Goal: Register for event/course: Sign up to attend an event or enroll in a course

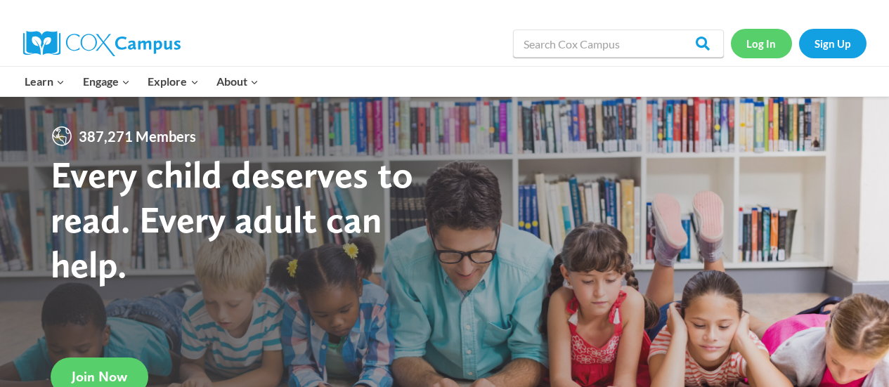
click at [756, 44] on link "Log In" at bounding box center [761, 43] width 61 height 29
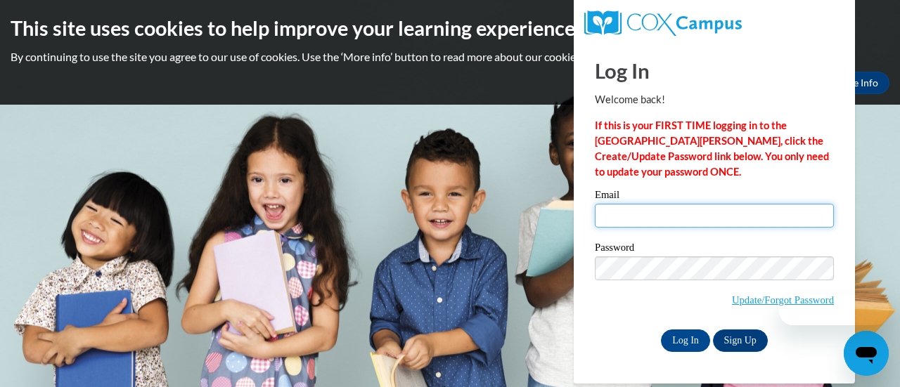
click at [633, 204] on input "Email" at bounding box center [714, 216] width 239 height 24
type input "[EMAIL_ADDRESS][DOMAIN_NAME]"
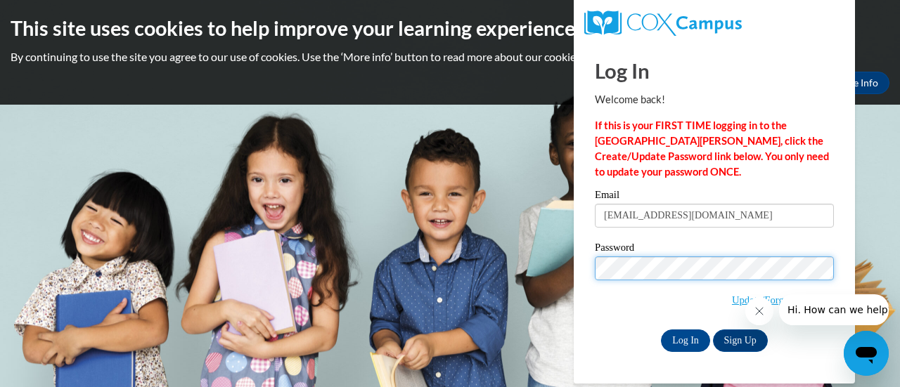
click at [661, 330] on input "Log In" at bounding box center [685, 341] width 49 height 22
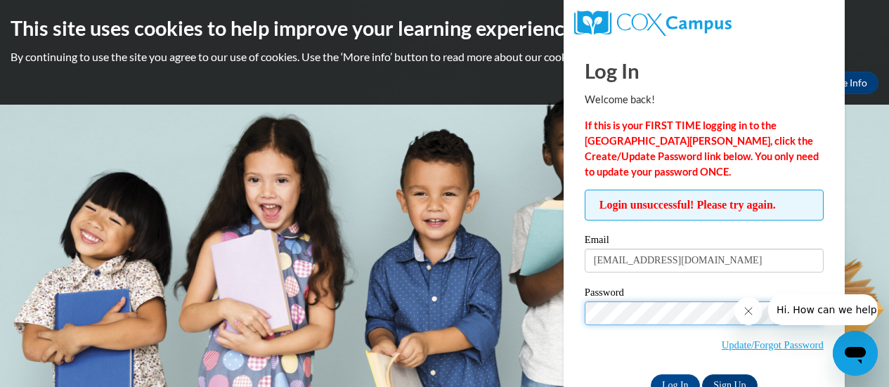
click at [651, 375] on input "Log In" at bounding box center [675, 386] width 49 height 22
click at [680, 383] on input "Log In" at bounding box center [675, 386] width 49 height 22
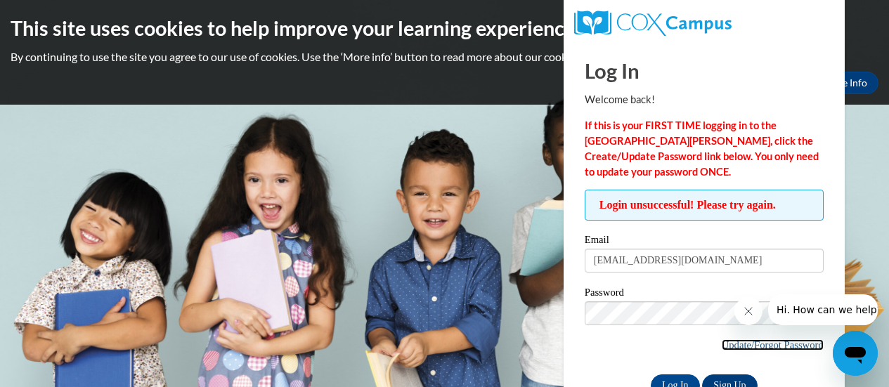
click at [761, 349] on link "Update/Forgot Password" at bounding box center [773, 345] width 102 height 11
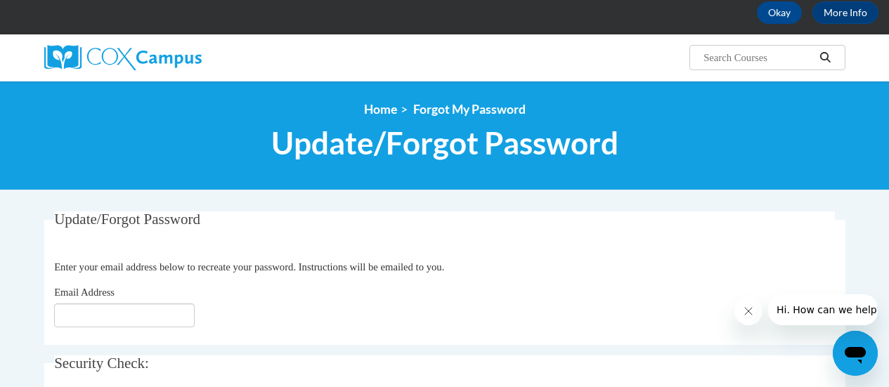
scroll to position [211, 0]
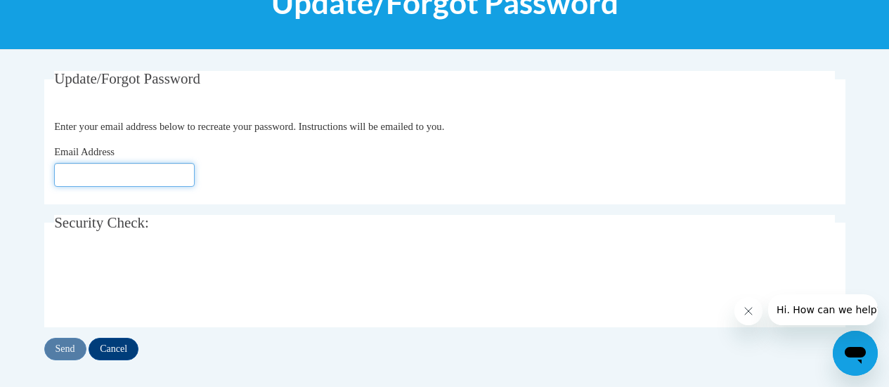
click at [108, 175] on input "Email Address" at bounding box center [124, 175] width 141 height 24
type input "[EMAIL_ADDRESS][DOMAIN_NAME]"
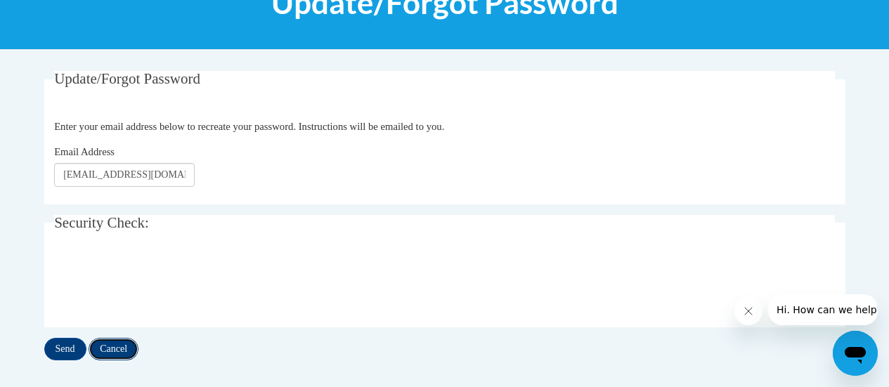
click at [128, 350] on input "Cancel" at bounding box center [114, 349] width 50 height 22
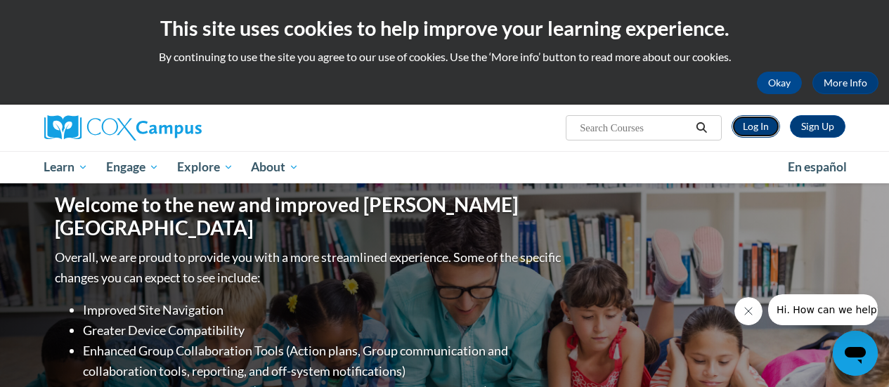
click at [759, 129] on link "Log In" at bounding box center [756, 126] width 49 height 22
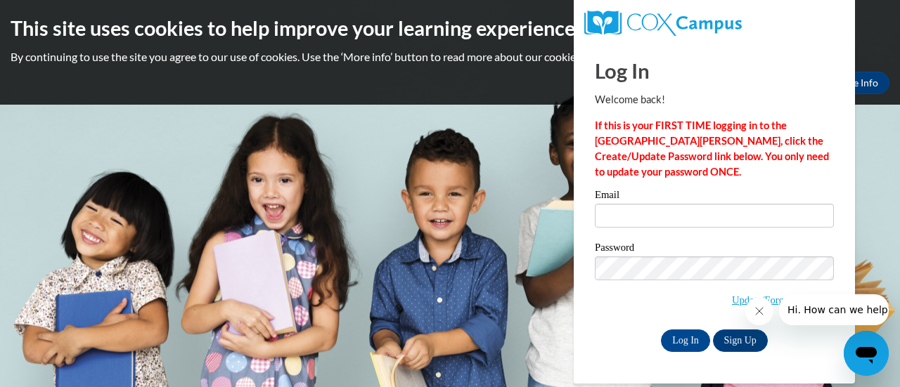
click at [759, 289] on span "Update/Forgot Password" at bounding box center [714, 286] width 239 height 58
click at [760, 295] on link "Update/Forgot Password" at bounding box center [783, 300] width 102 height 11
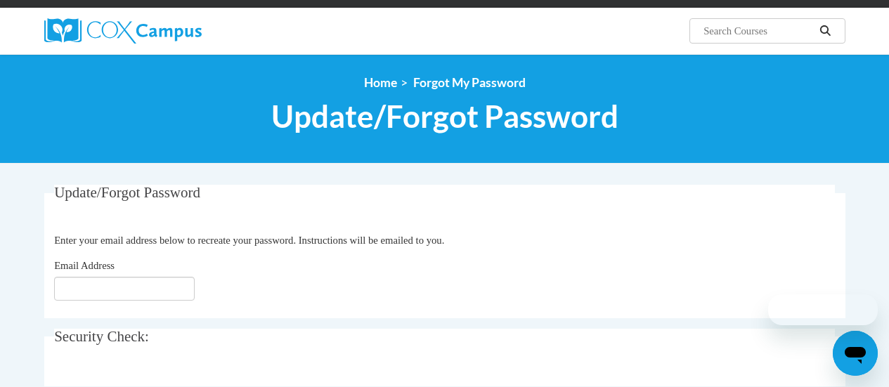
scroll to position [141, 0]
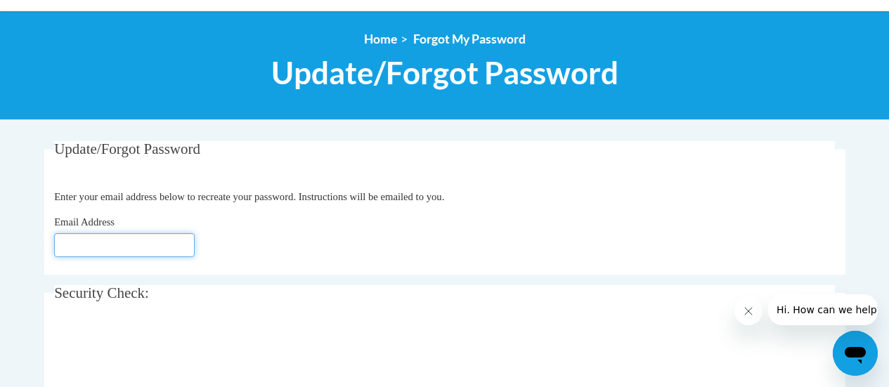
click at [145, 236] on input "Email Address" at bounding box center [124, 245] width 141 height 24
type input "pokwinskimolly@aasd.k12.wi.us"
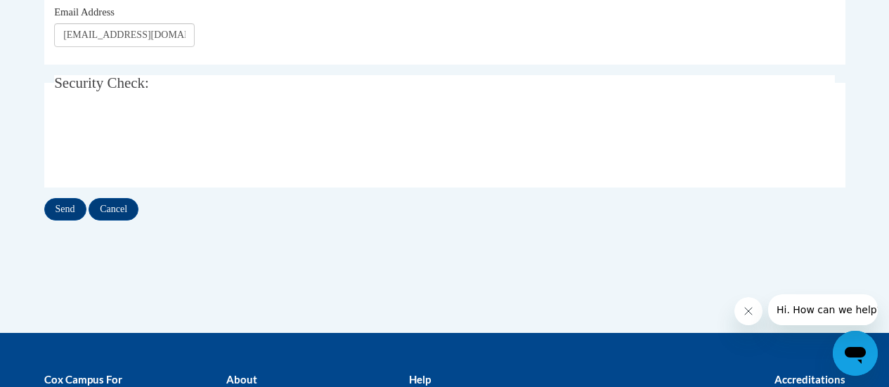
scroll to position [351, 0]
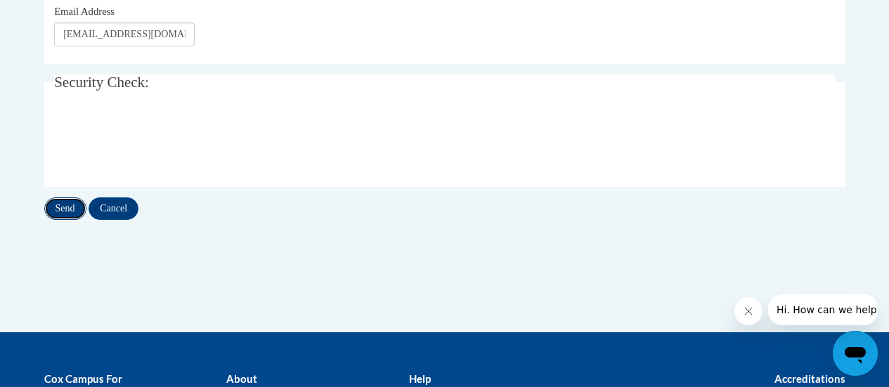
click at [64, 208] on input "Send" at bounding box center [65, 209] width 42 height 22
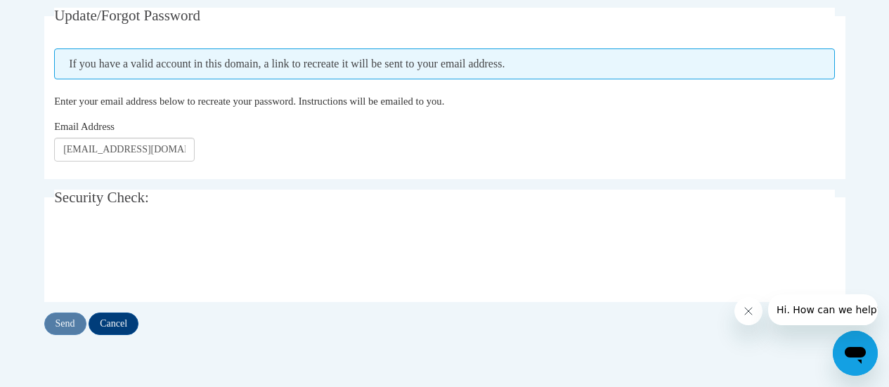
scroll to position [281, 0]
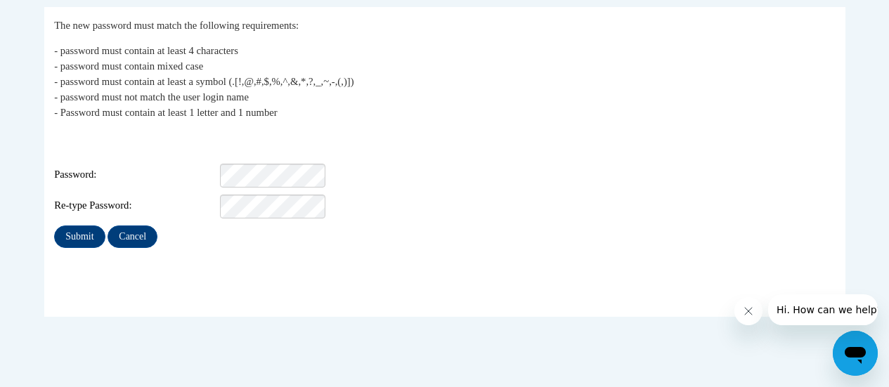
scroll to position [281, 0]
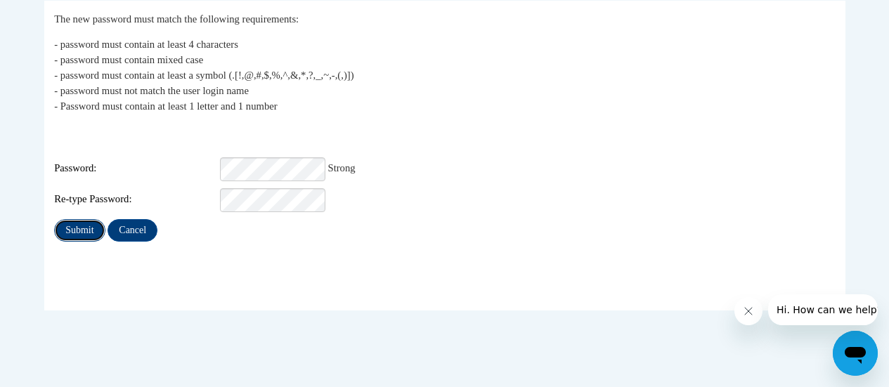
click at [72, 222] on input "Submit" at bounding box center [79, 230] width 51 height 22
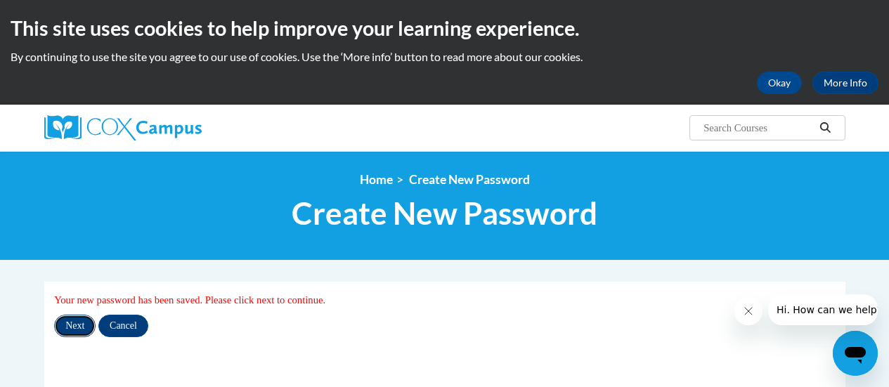
click at [72, 322] on input "Next" at bounding box center [74, 326] width 41 height 22
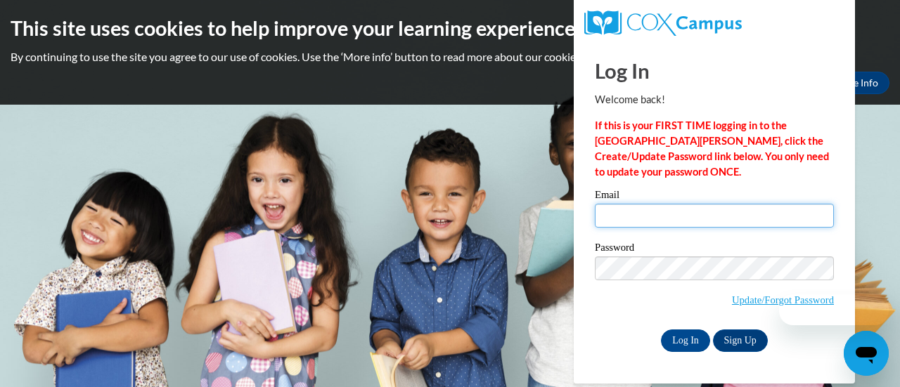
click at [625, 210] on input "Email" at bounding box center [714, 216] width 239 height 24
type input "pokwinskimolly@aasd.k12.wi.us"
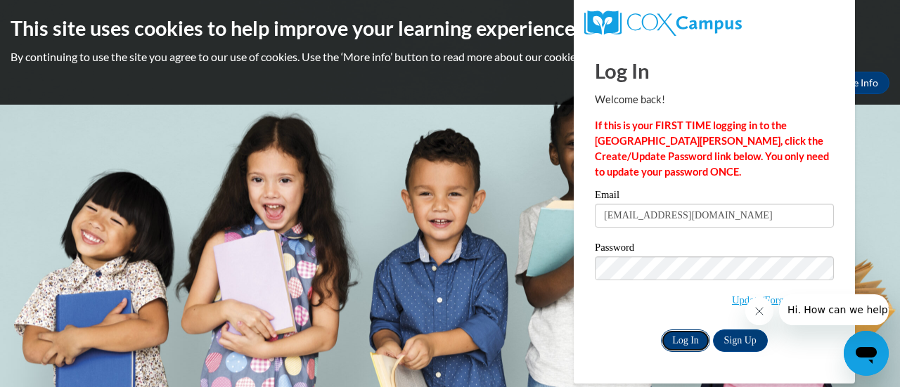
click at [686, 341] on input "Log In" at bounding box center [685, 341] width 49 height 22
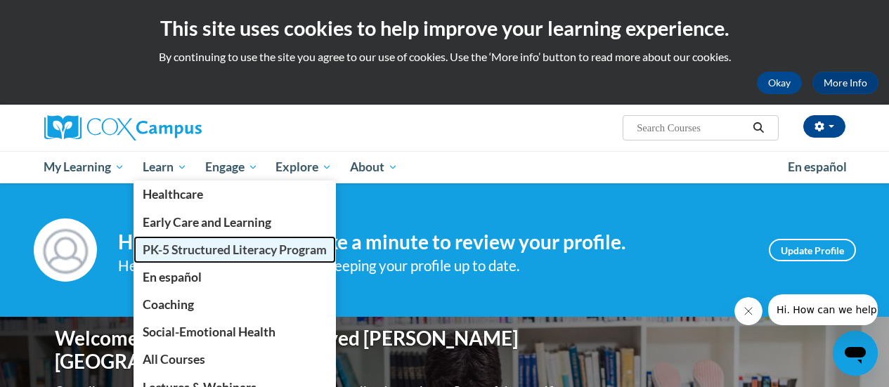
click at [176, 254] on span "PK-5 Structured Literacy Program" at bounding box center [235, 250] width 184 height 15
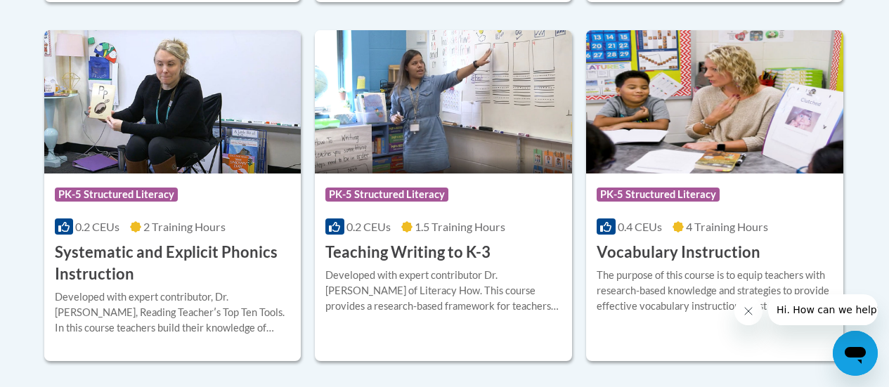
scroll to position [1757, 0]
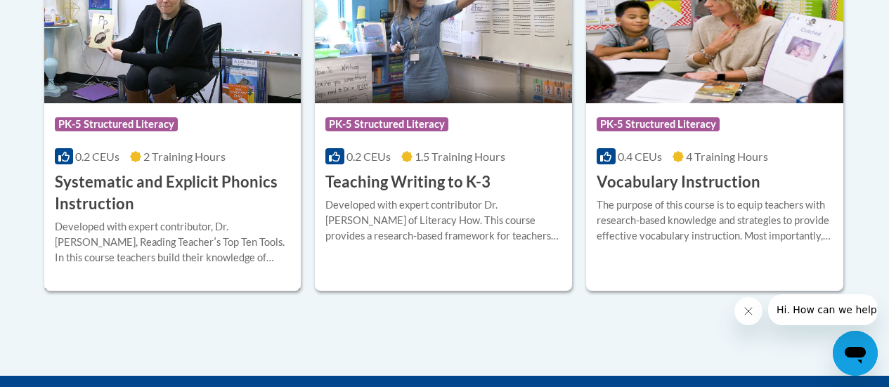
click at [129, 191] on h3 "Systematic and Explicit Phonics Instruction" at bounding box center [173, 194] width 236 height 44
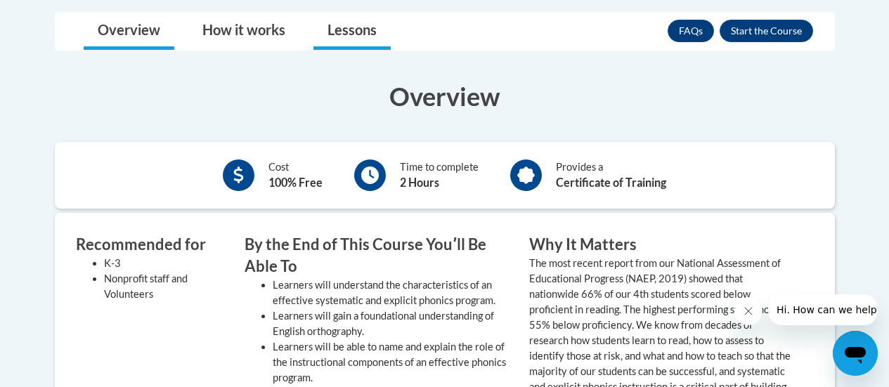
scroll to position [281, 0]
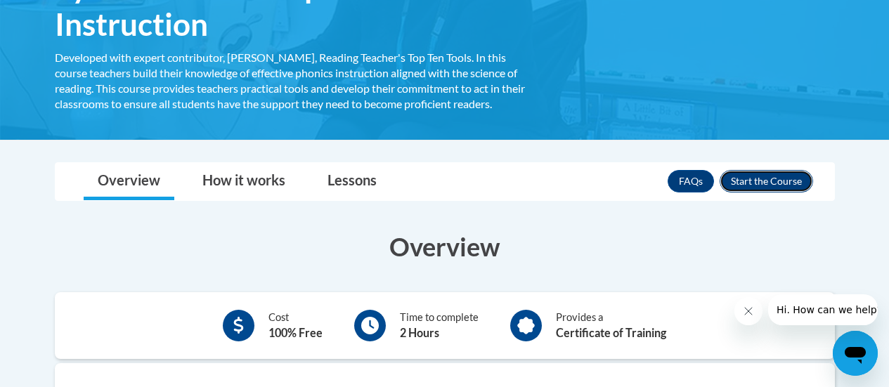
click at [763, 184] on button "Enroll" at bounding box center [766, 181] width 93 height 22
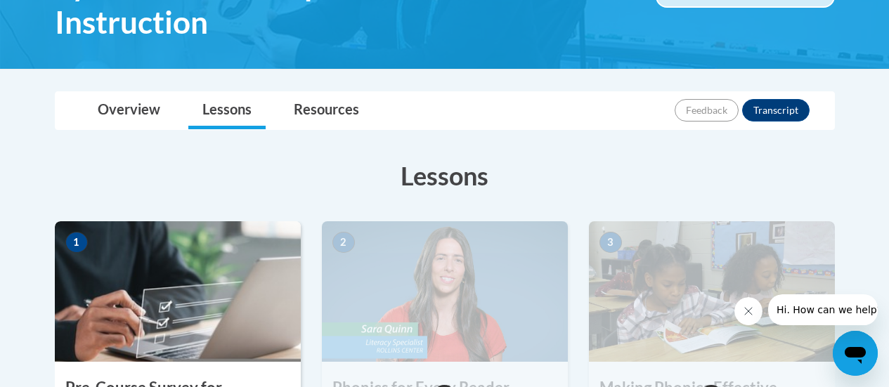
scroll to position [351, 0]
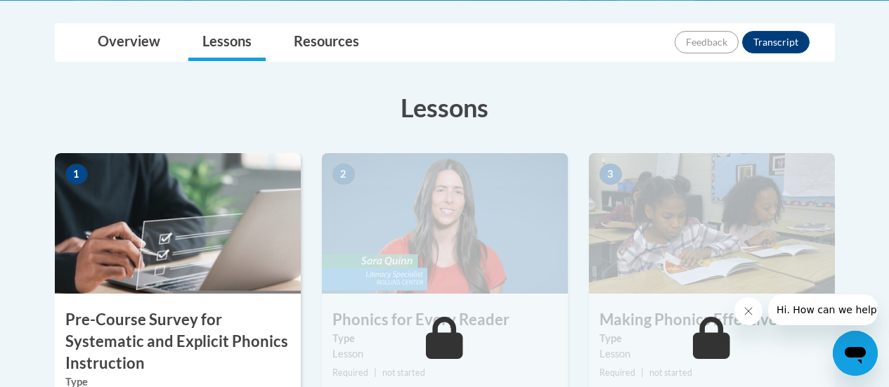
click at [157, 338] on h3 "Pre-Course Survey for Systematic and Explicit Phonics Instruction" at bounding box center [178, 341] width 246 height 65
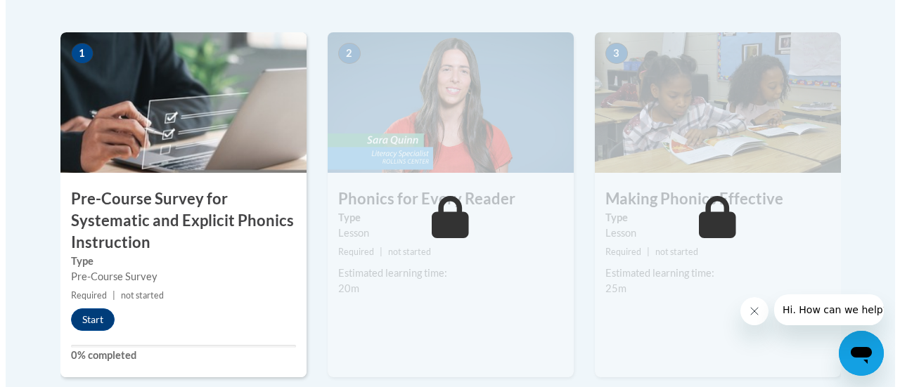
scroll to position [492, 0]
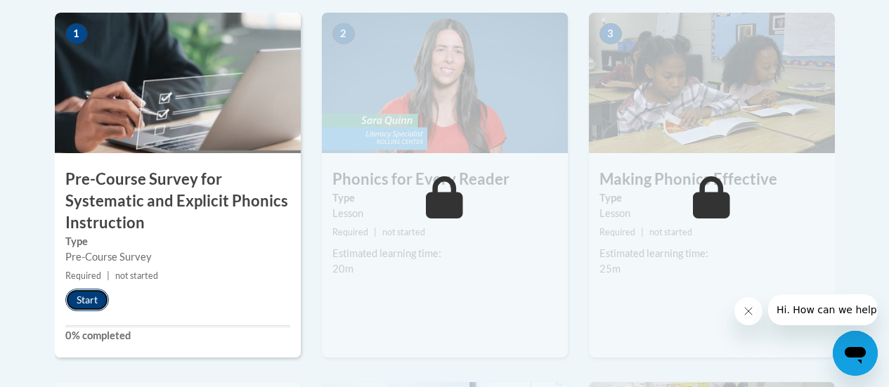
click at [91, 302] on button "Start" at bounding box center [87, 300] width 44 height 22
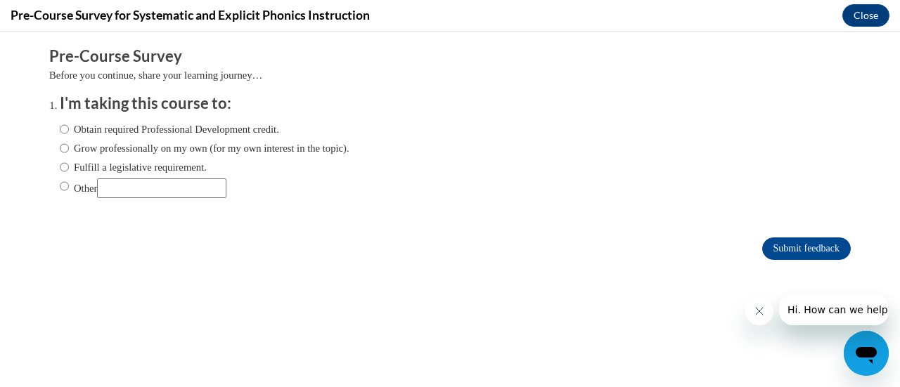
scroll to position [0, 0]
click at [49, 167] on ol "I'm taking this course to: Obtain required Professional Development credit. Gro…" at bounding box center [460, 156] width 823 height 127
click at [60, 164] on input "Fulfill a legislative requirement." at bounding box center [64, 167] width 9 height 15
radio input "true"
click at [792, 247] on input "Submit feedback" at bounding box center [806, 249] width 89 height 22
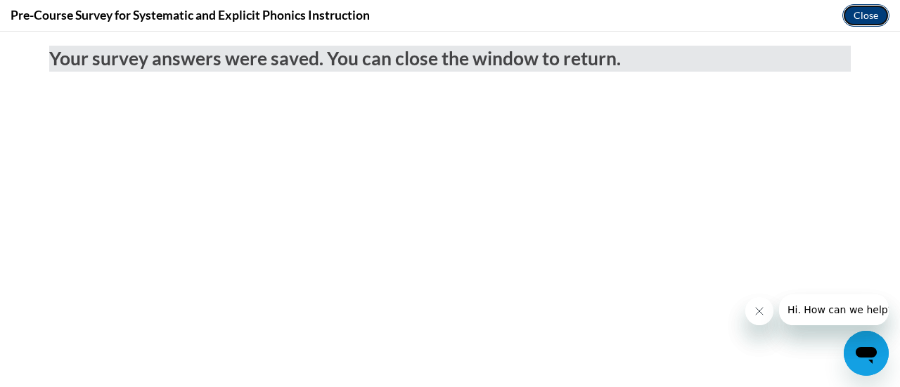
click at [860, 8] on button "Close" at bounding box center [865, 15] width 47 height 22
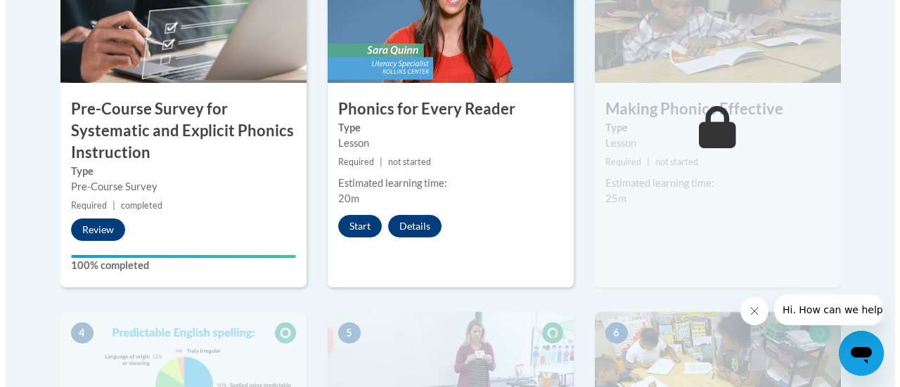
scroll to position [422, 0]
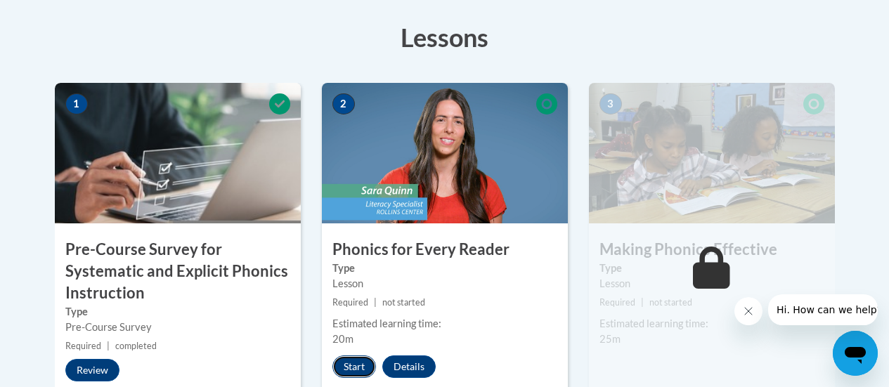
click at [353, 366] on button "Start" at bounding box center [355, 367] width 44 height 22
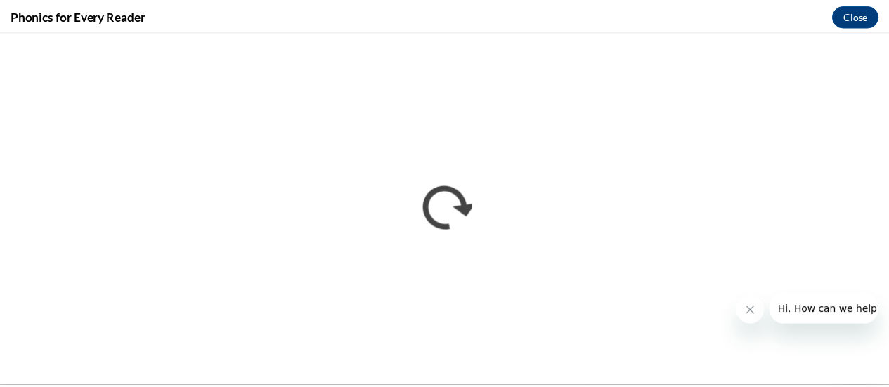
scroll to position [0, 0]
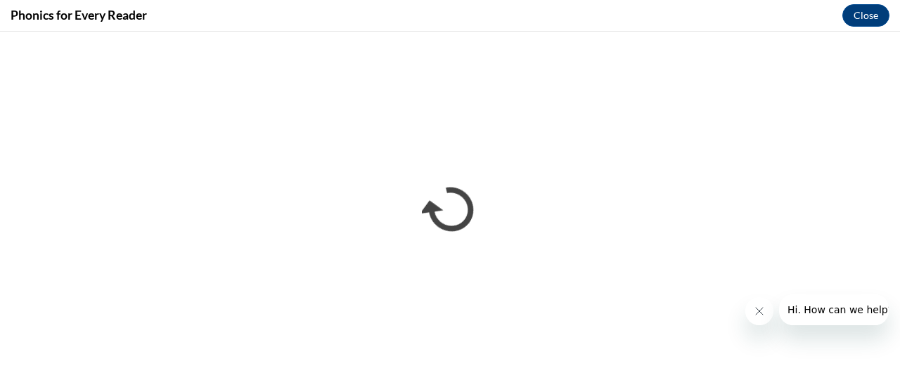
click at [759, 318] on button "Close message from company" at bounding box center [758, 311] width 28 height 28
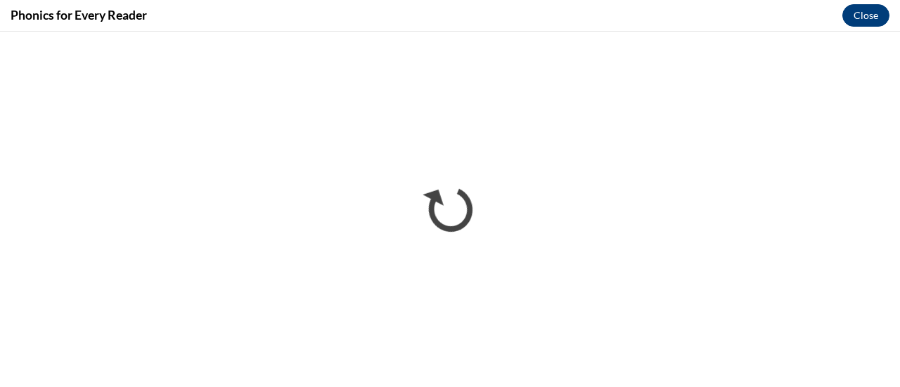
click at [872, 20] on button "Close" at bounding box center [865, 15] width 47 height 22
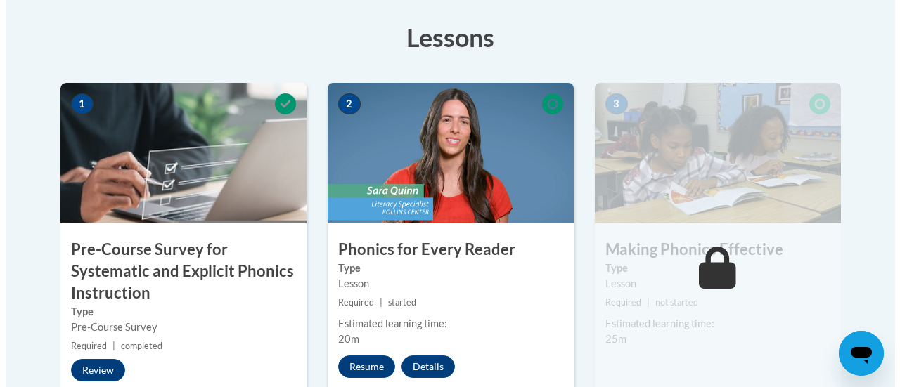
scroll to position [562, 0]
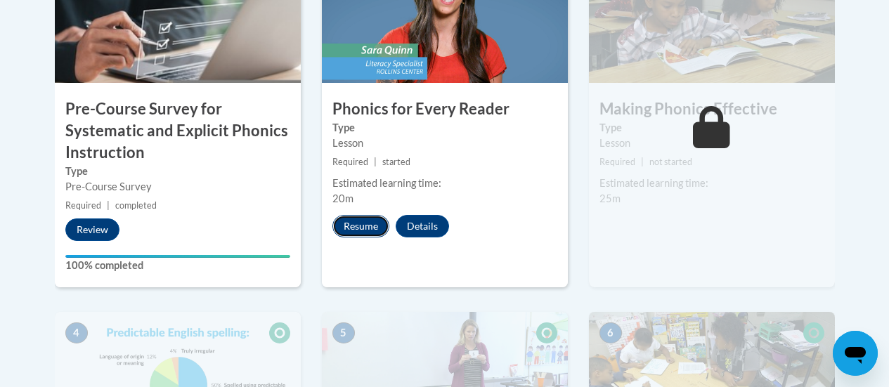
click at [355, 225] on button "Resume" at bounding box center [361, 226] width 57 height 22
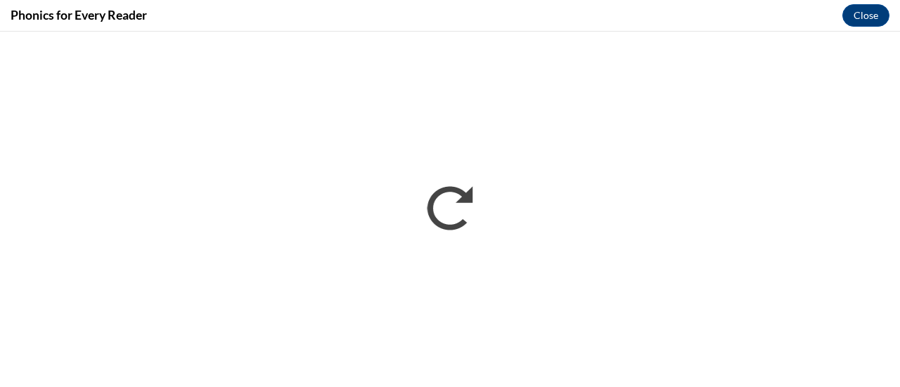
scroll to position [0, 0]
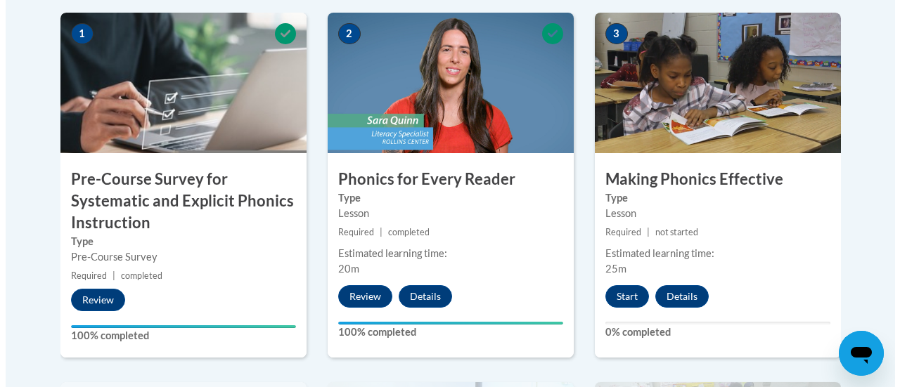
scroll to position [562, 0]
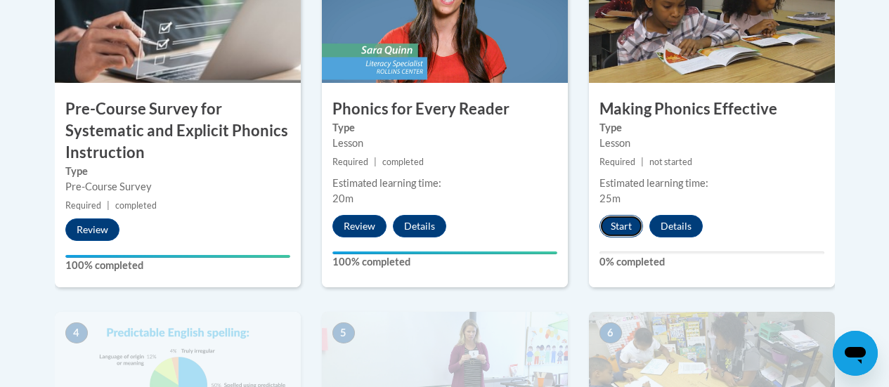
click at [631, 225] on button "Start" at bounding box center [622, 226] width 44 height 22
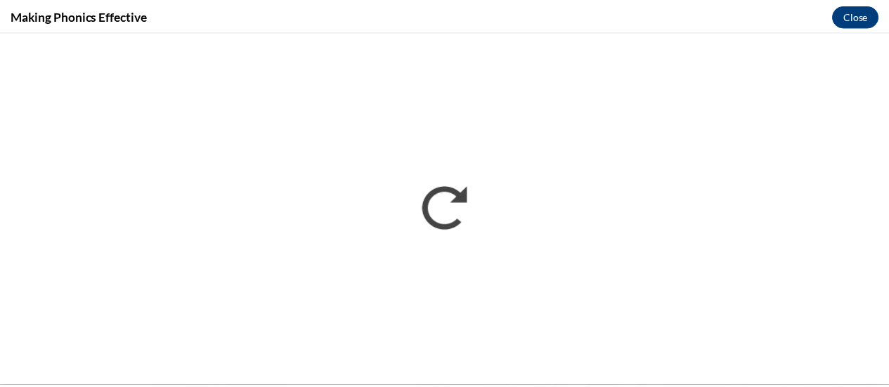
scroll to position [0, 0]
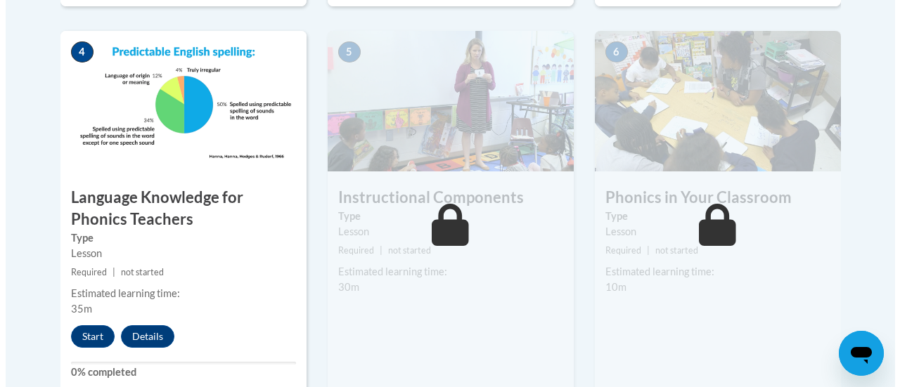
scroll to position [914, 0]
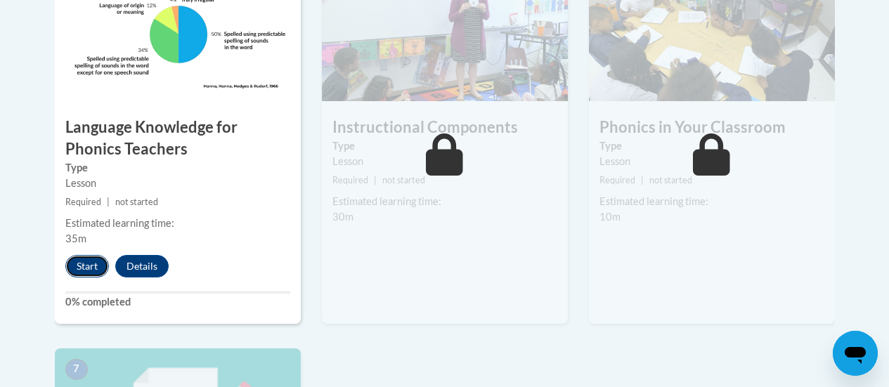
click at [84, 263] on button "Start" at bounding box center [87, 266] width 44 height 22
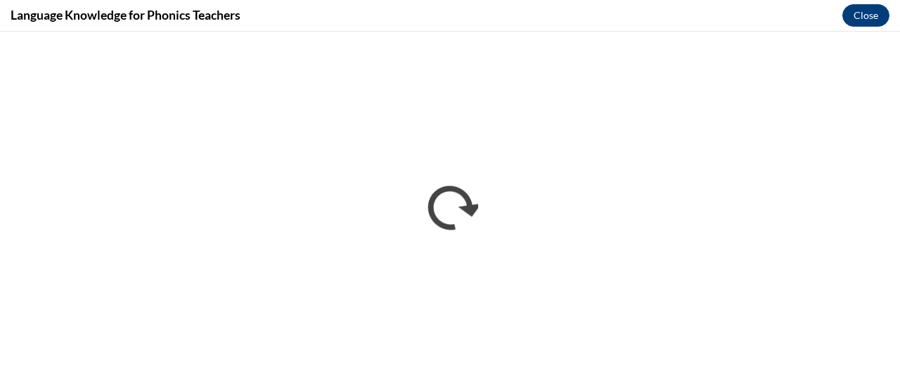
scroll to position [0, 0]
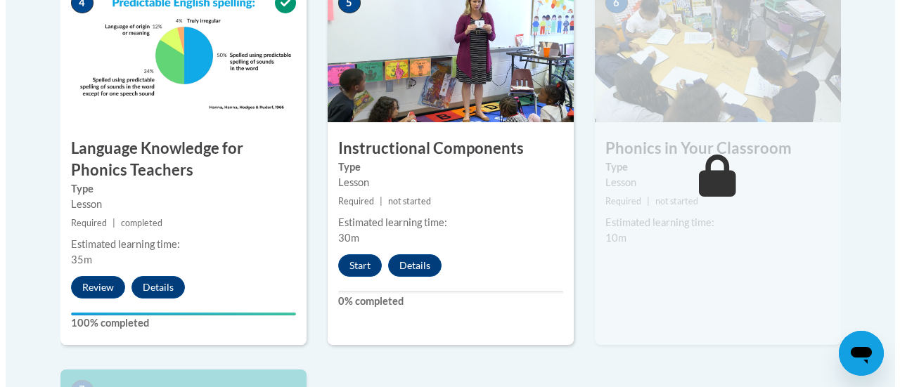
scroll to position [897, 0]
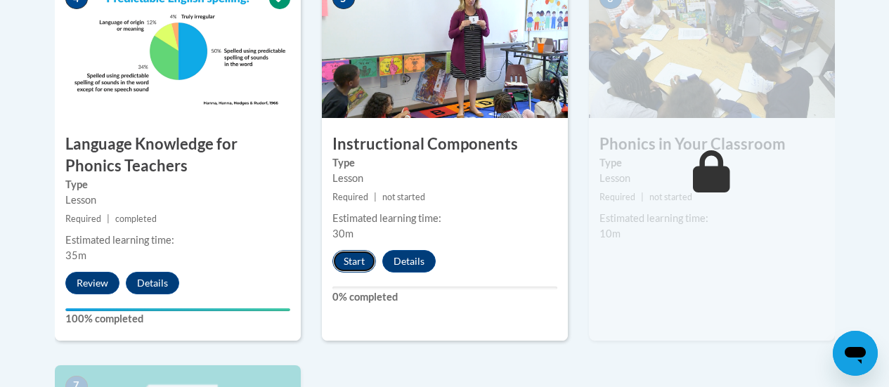
click at [344, 259] on button "Start" at bounding box center [355, 261] width 44 height 22
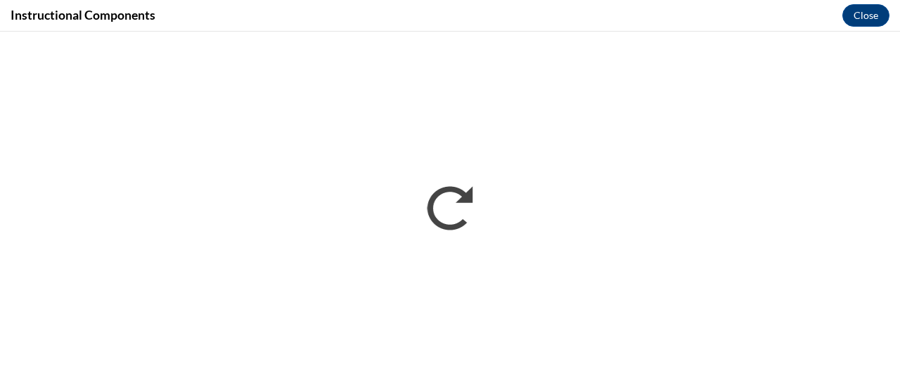
scroll to position [0, 0]
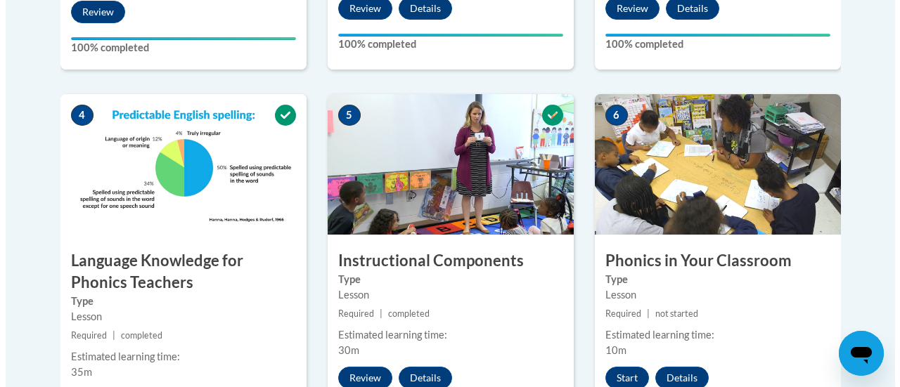
scroll to position [844, 0]
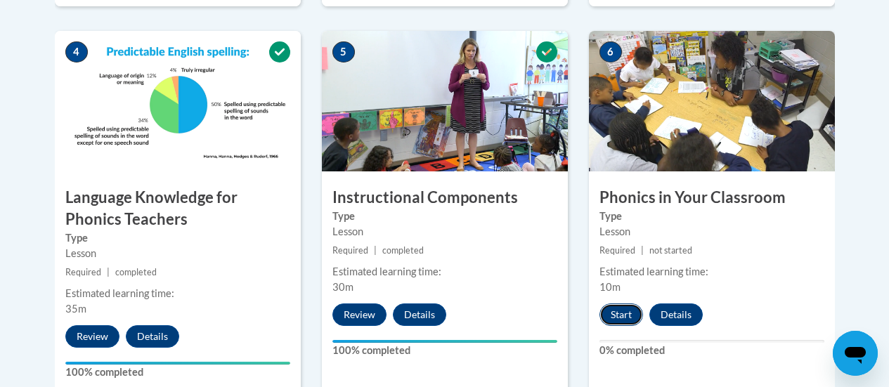
click at [621, 306] on button "Start" at bounding box center [622, 315] width 44 height 22
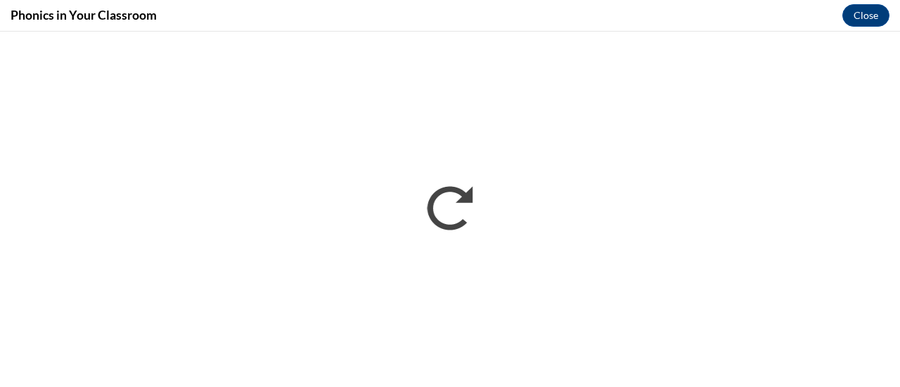
scroll to position [0, 0]
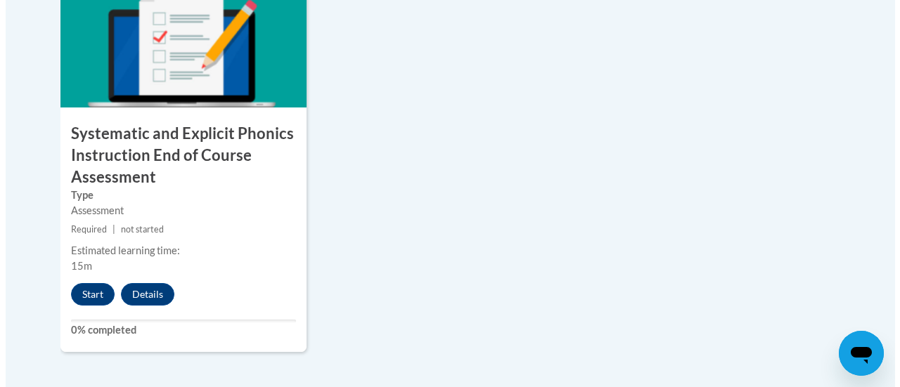
scroll to position [1300, 0]
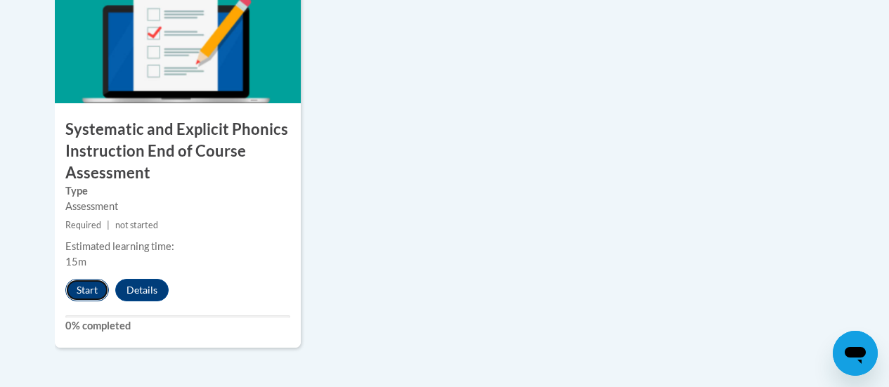
click at [85, 291] on button "Start" at bounding box center [87, 290] width 44 height 22
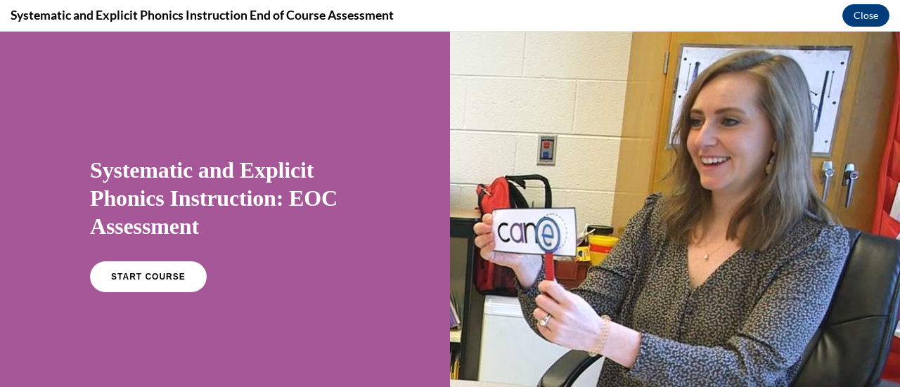
scroll to position [0, 0]
click at [167, 283] on link "START COURSE" at bounding box center [148, 277] width 122 height 32
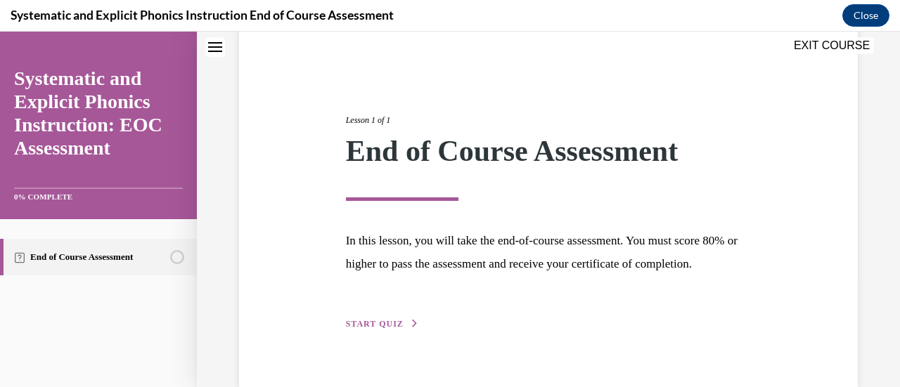
scroll to position [165, 0]
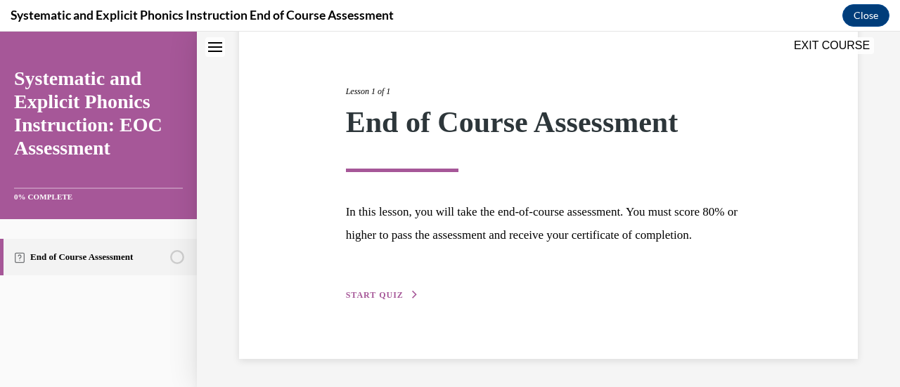
click at [368, 292] on span "START QUIZ" at bounding box center [375, 295] width 58 height 10
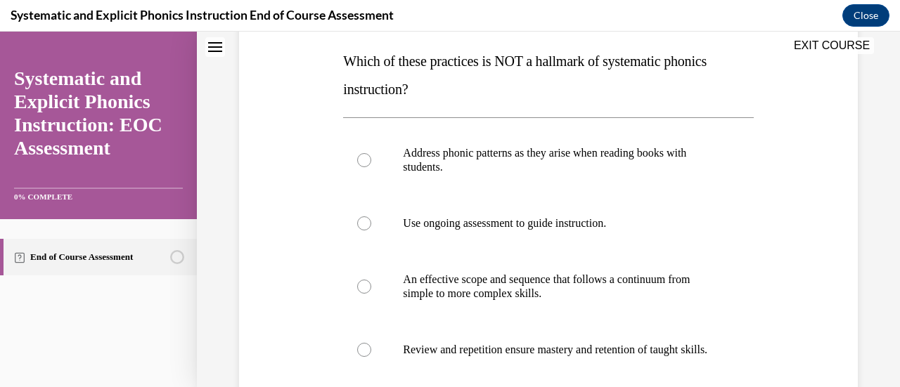
scroll to position [227, 0]
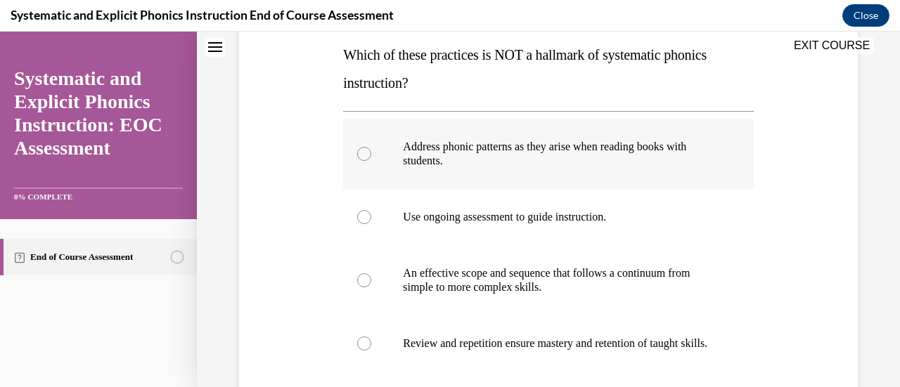
click at [361, 155] on div at bounding box center [364, 154] width 14 height 14
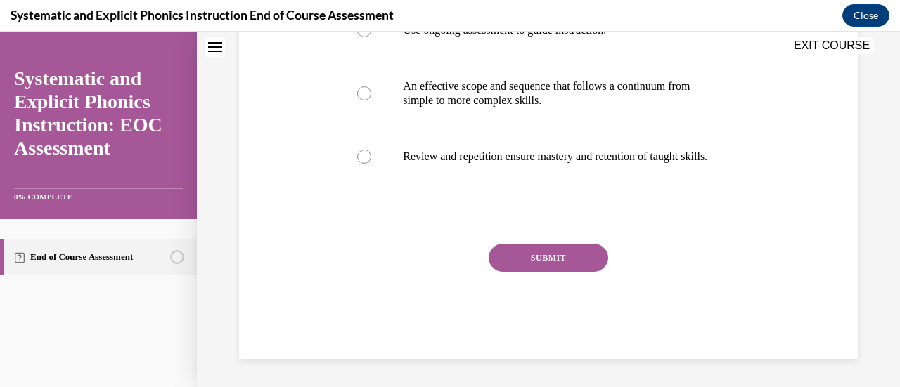
click at [538, 256] on button "SUBMIT" at bounding box center [549, 258] width 120 height 28
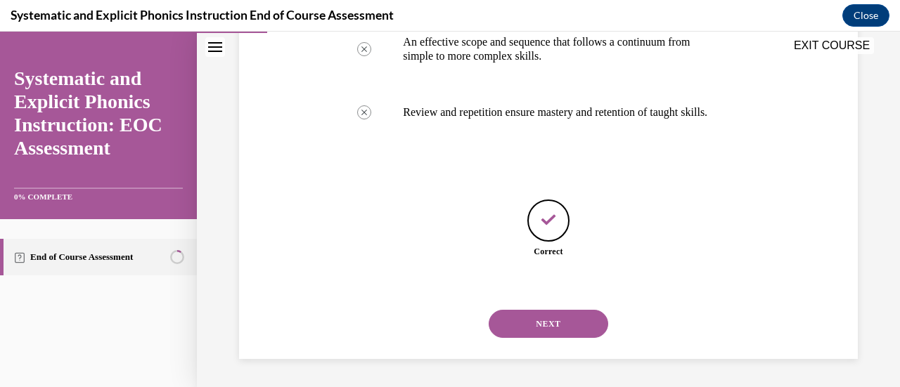
scroll to position [472, 0]
click at [518, 333] on button "NEXT" at bounding box center [549, 324] width 120 height 28
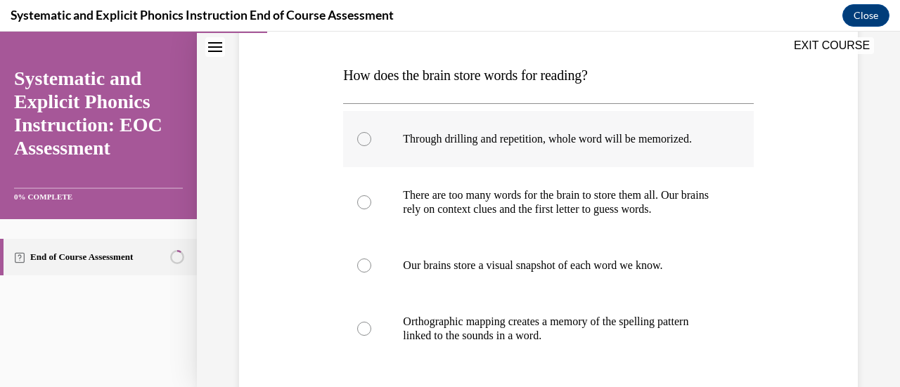
scroll to position [211, 0]
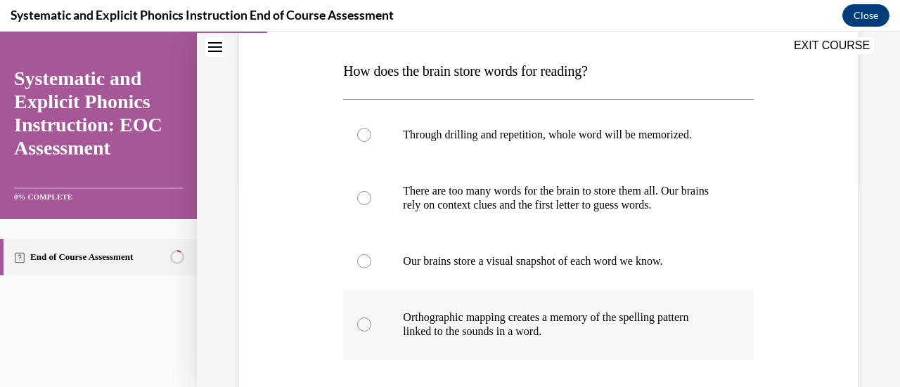
click at [363, 319] on div at bounding box center [364, 325] width 14 height 14
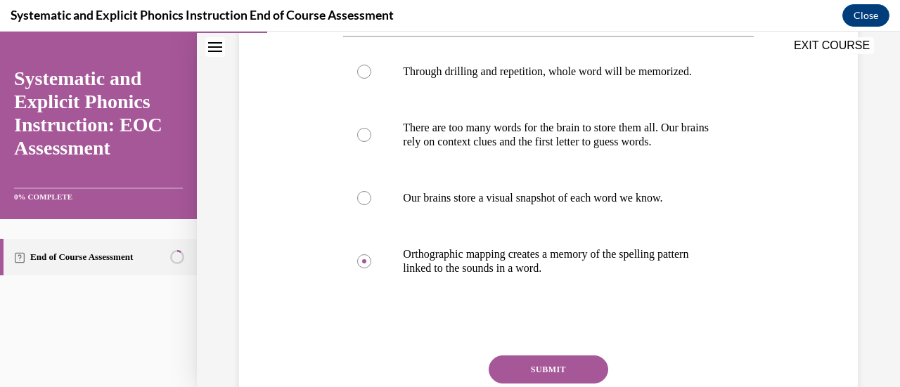
scroll to position [281, 0]
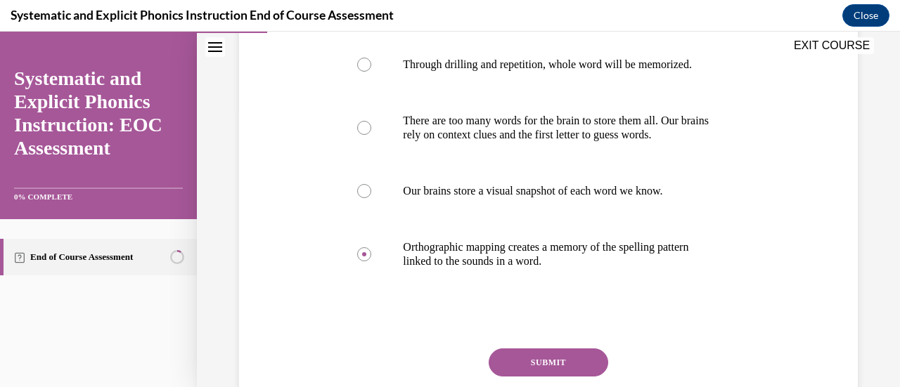
click at [576, 353] on button "SUBMIT" at bounding box center [549, 363] width 120 height 28
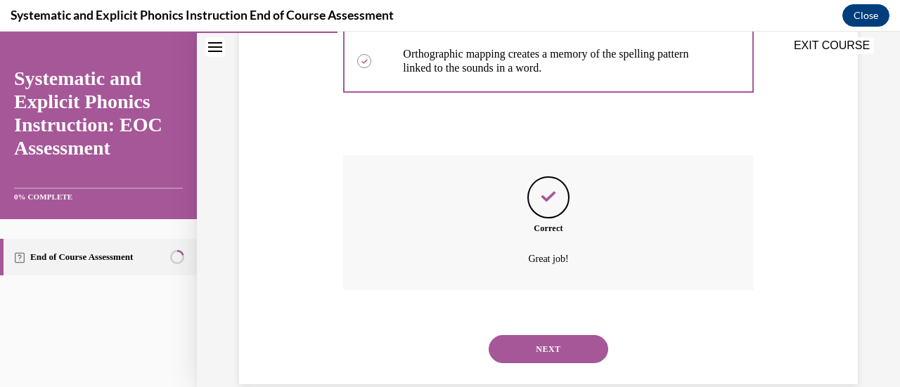
scroll to position [499, 0]
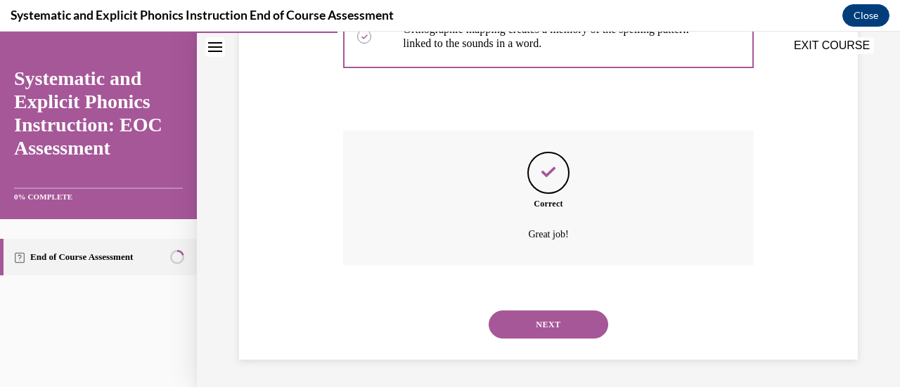
click at [528, 324] on button "NEXT" at bounding box center [549, 325] width 120 height 28
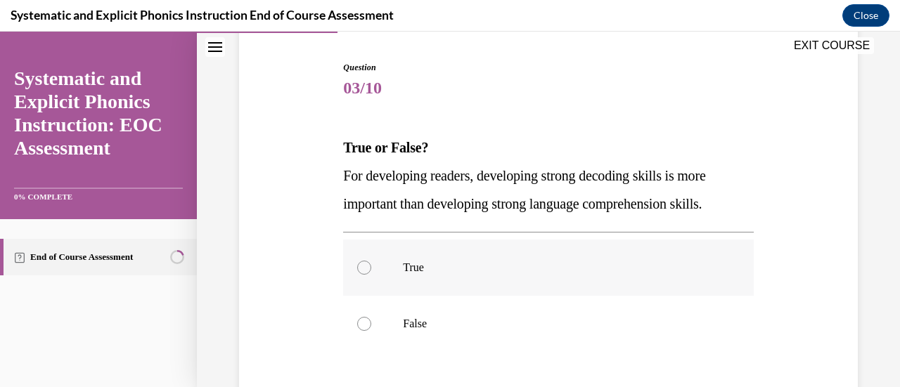
scroll to position [211, 0]
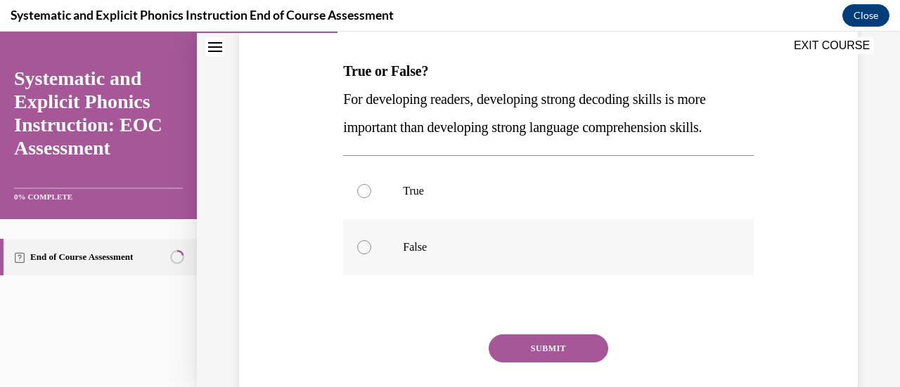
click at [363, 250] on div at bounding box center [364, 247] width 14 height 14
click at [557, 343] on button "SUBMIT" at bounding box center [549, 349] width 120 height 28
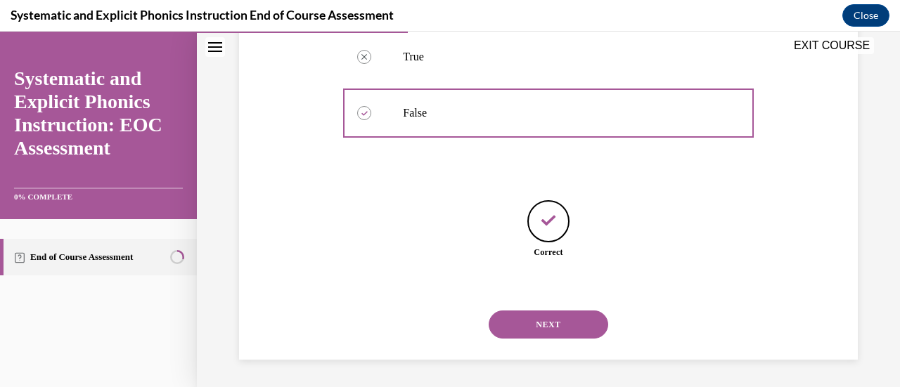
scroll to position [346, 0]
click at [555, 328] on button "NEXT" at bounding box center [549, 324] width 120 height 28
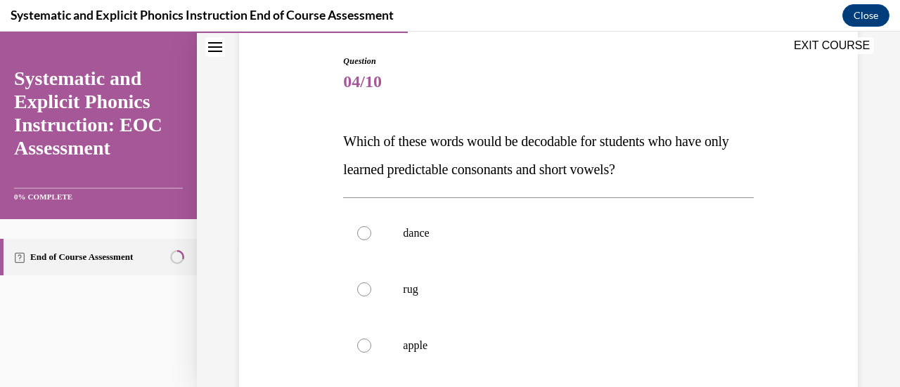
scroll to position [211, 0]
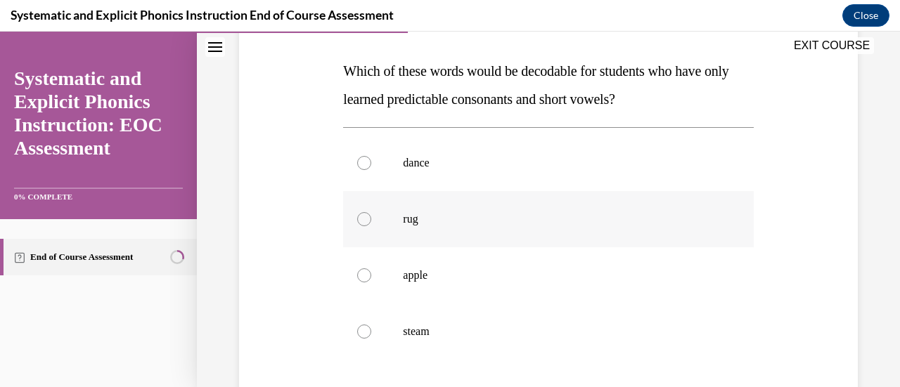
click at [354, 215] on div at bounding box center [548, 219] width 410 height 56
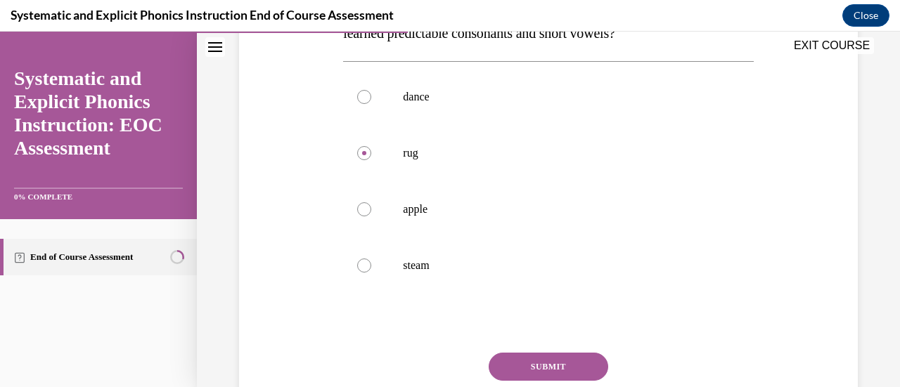
scroll to position [281, 0]
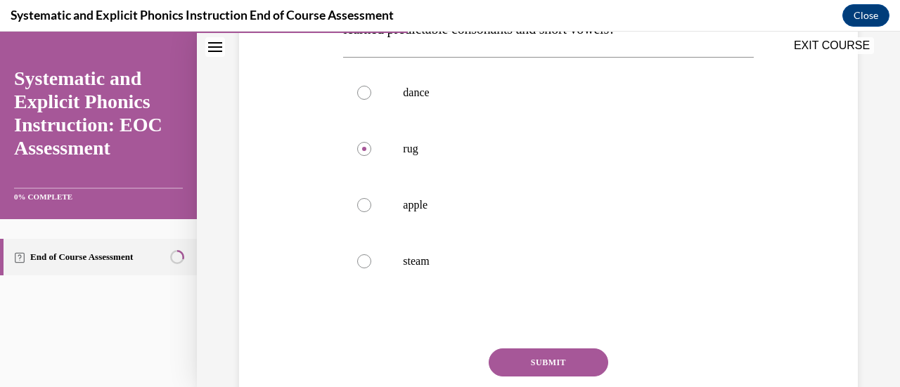
click at [561, 363] on button "SUBMIT" at bounding box center [549, 363] width 120 height 28
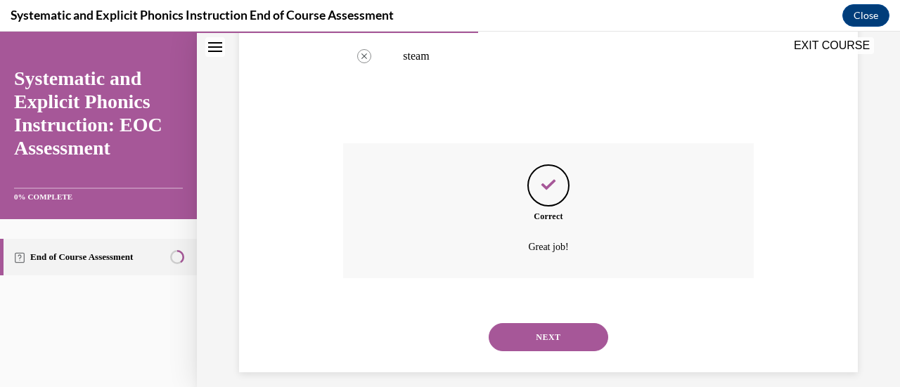
scroll to position [499, 0]
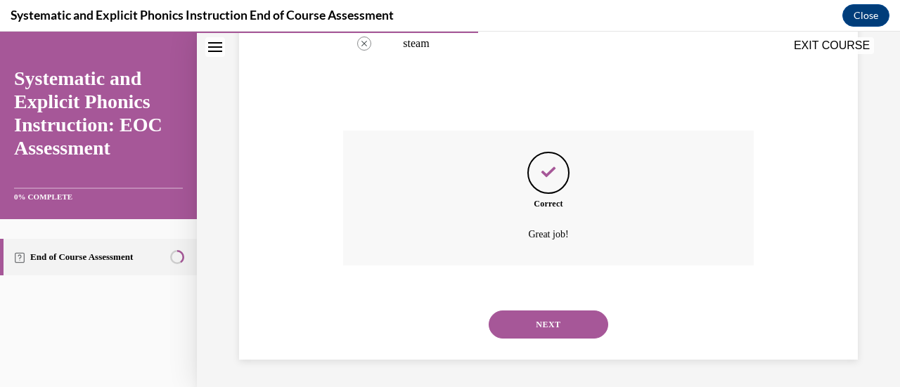
click at [552, 318] on button "NEXT" at bounding box center [549, 325] width 120 height 28
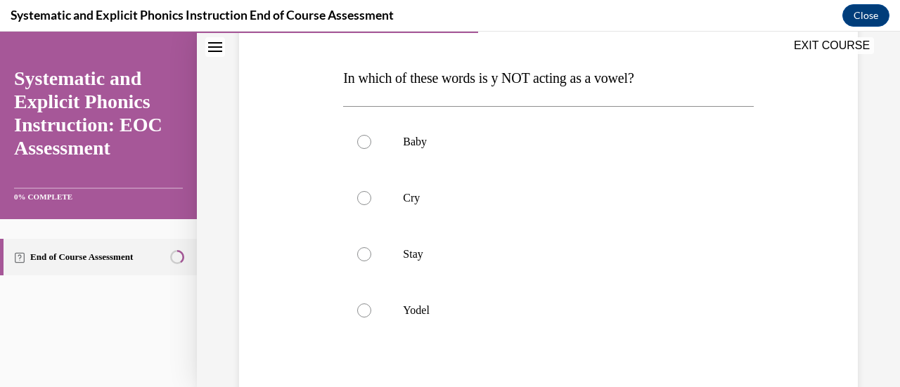
scroll to position [211, 0]
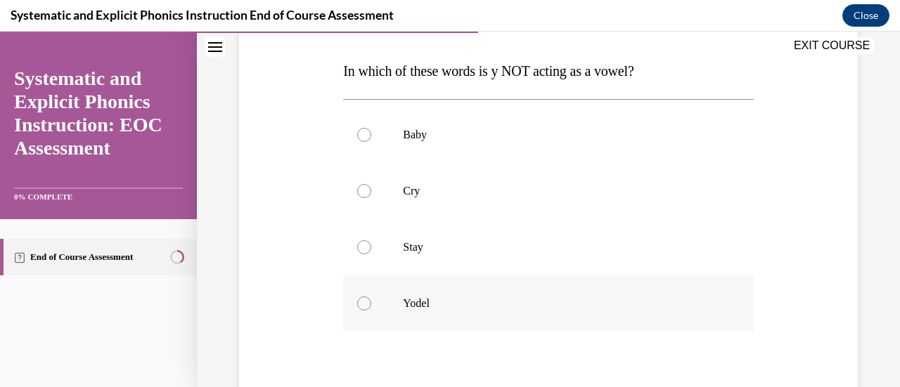
click at [360, 309] on div at bounding box center [548, 304] width 410 height 56
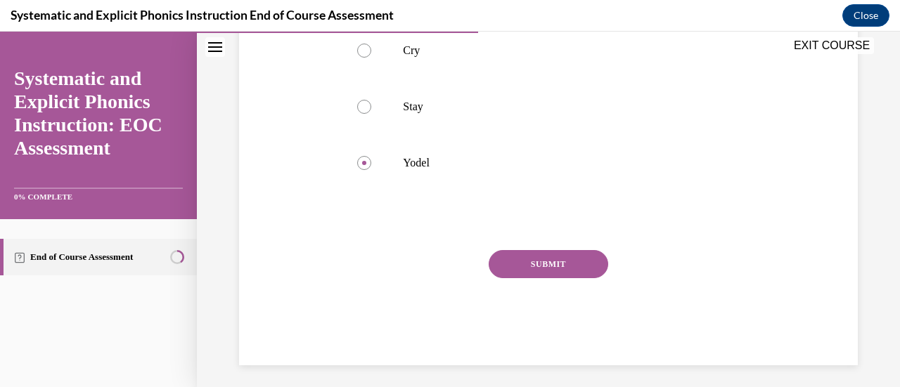
click at [563, 263] on button "SUBMIT" at bounding box center [549, 264] width 120 height 28
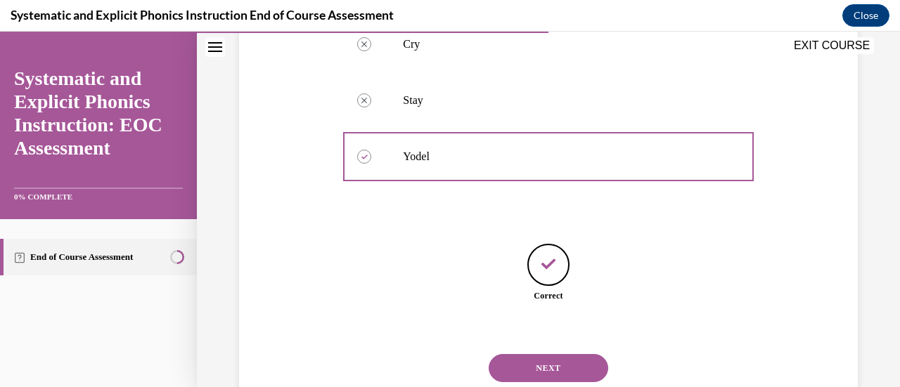
scroll to position [402, 0]
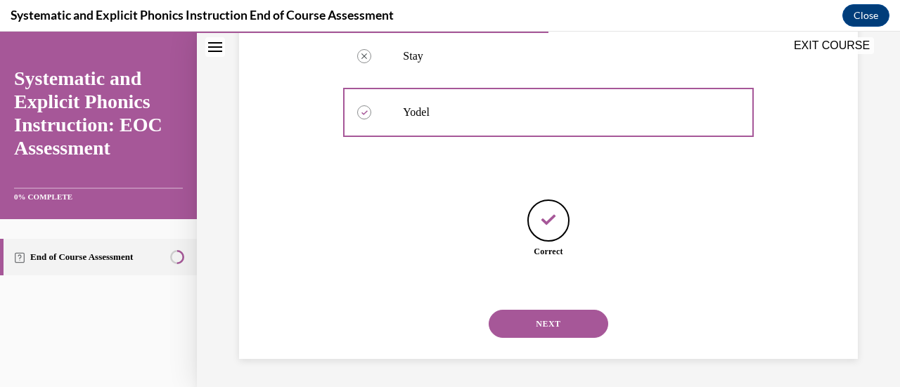
click at [567, 304] on div "NEXT" at bounding box center [548, 324] width 410 height 56
click at [567, 318] on button "NEXT" at bounding box center [549, 324] width 120 height 28
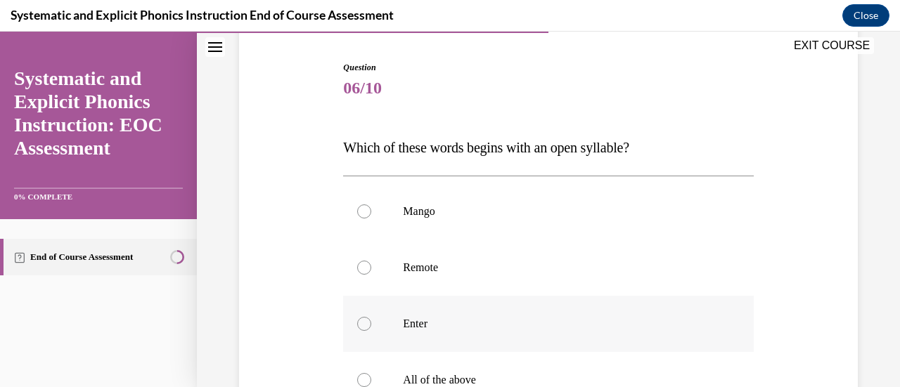
scroll to position [211, 0]
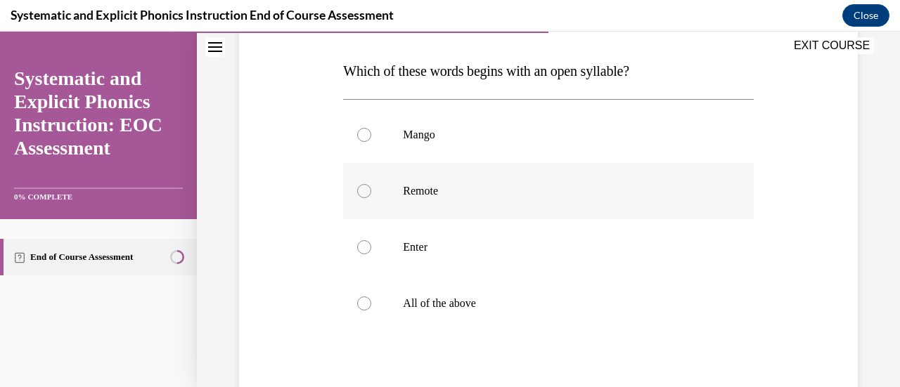
click at [362, 189] on div at bounding box center [364, 191] width 14 height 14
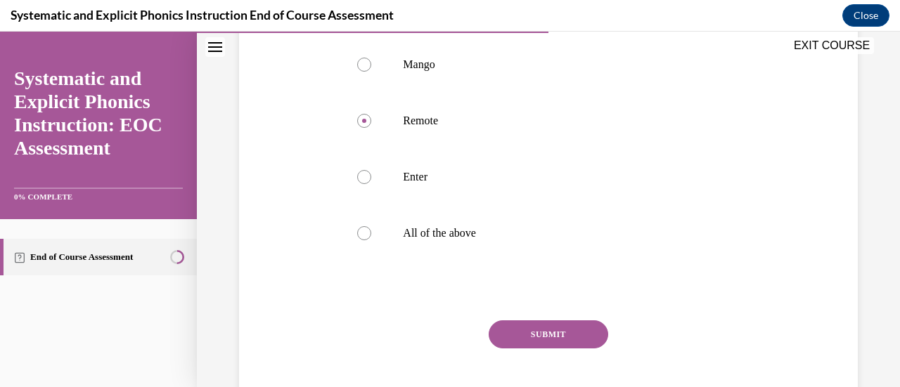
click at [544, 329] on button "SUBMIT" at bounding box center [549, 335] width 120 height 28
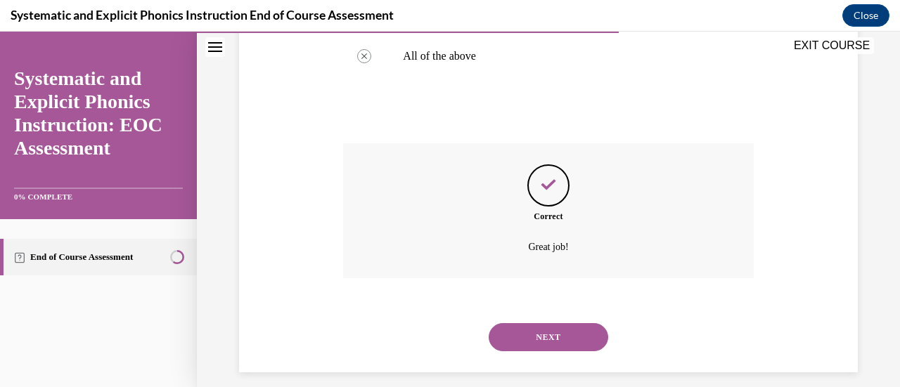
scroll to position [471, 0]
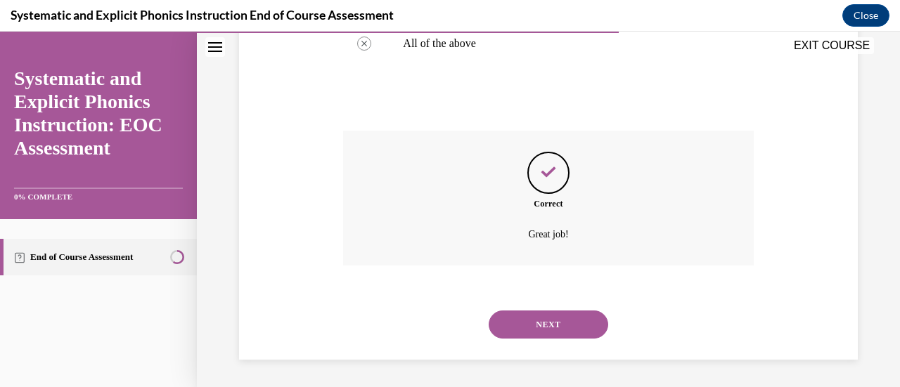
click at [563, 319] on button "NEXT" at bounding box center [549, 325] width 120 height 28
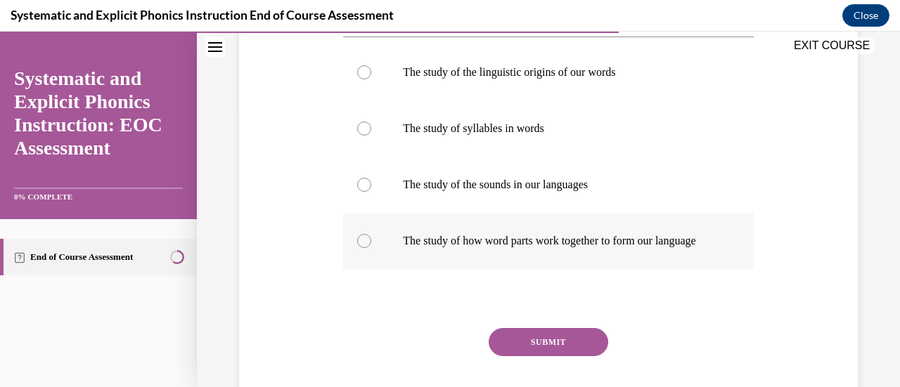
scroll to position [281, 0]
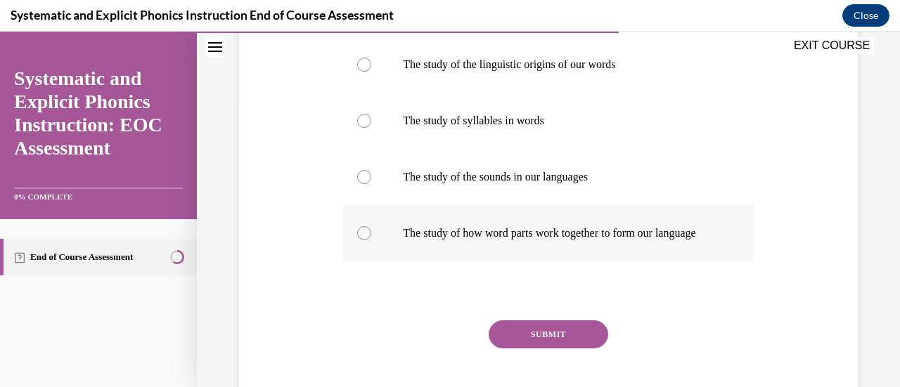
click at [361, 240] on div at bounding box center [364, 233] width 14 height 14
click at [575, 342] on button "SUBMIT" at bounding box center [549, 335] width 120 height 28
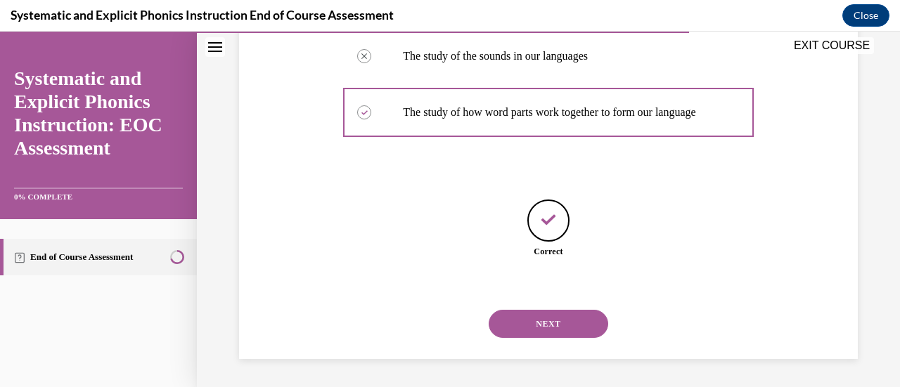
scroll to position [416, 0]
click at [556, 328] on button "NEXT" at bounding box center [549, 324] width 120 height 28
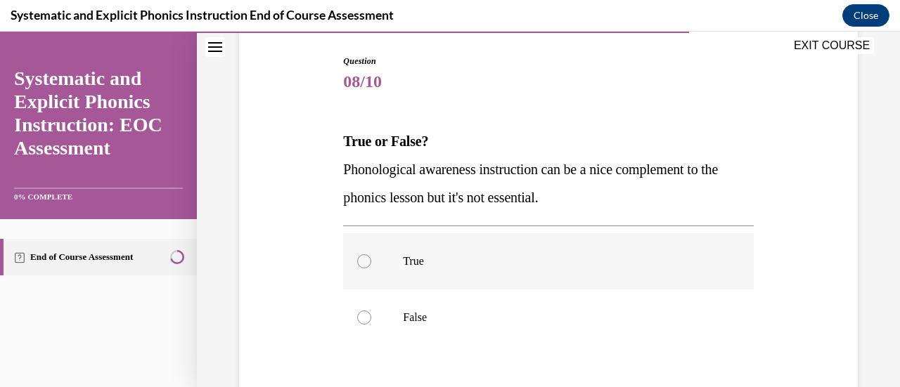
scroll to position [211, 0]
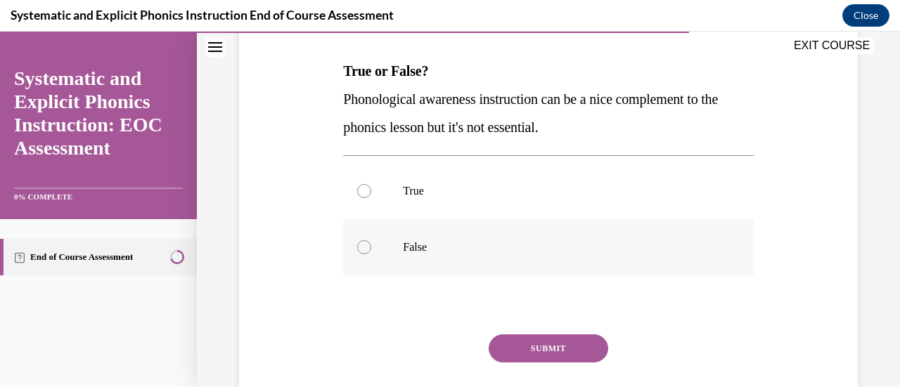
click at [361, 249] on div at bounding box center [364, 247] width 14 height 14
click at [575, 347] on button "SUBMIT" at bounding box center [549, 349] width 120 height 28
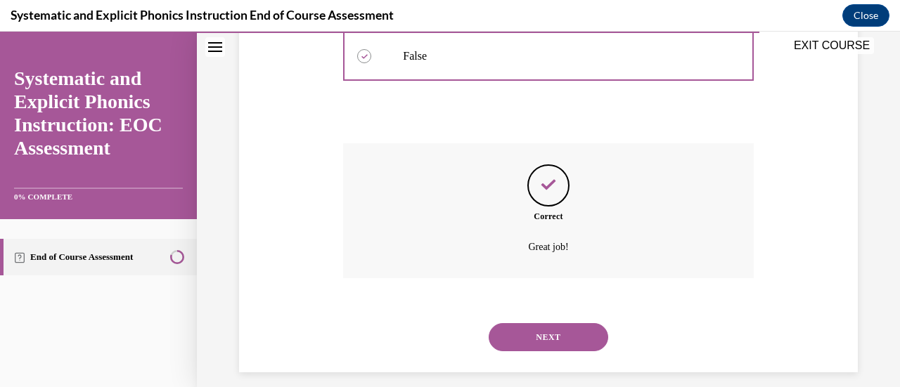
scroll to position [415, 0]
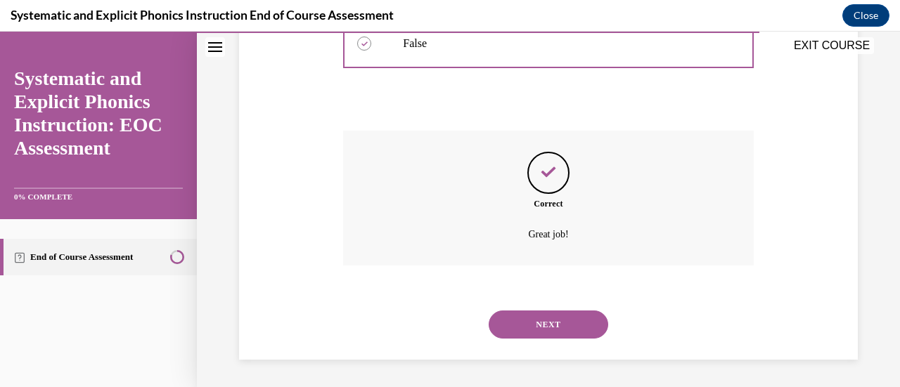
click at [520, 330] on button "NEXT" at bounding box center [549, 325] width 120 height 28
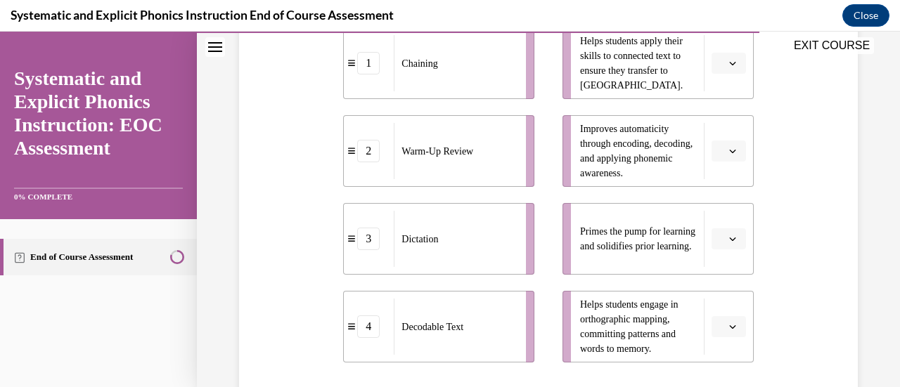
scroll to position [351, 0]
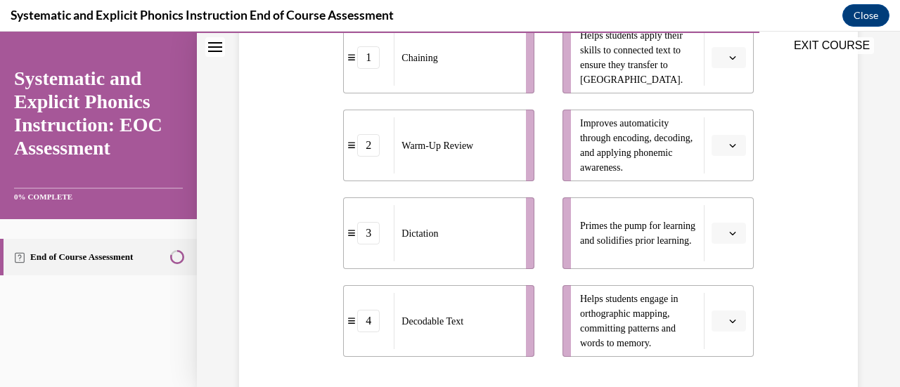
click at [728, 61] on div "EXIT COURSE" at bounding box center [541, 47] width 689 height 31
click at [725, 58] on div "EXIT COURSE" at bounding box center [541, 47] width 689 height 31
drag, startPoint x: 725, startPoint y: 58, endPoint x: 717, endPoint y: 60, distance: 7.9
click at [723, 59] on div "EXIT COURSE" at bounding box center [541, 47] width 689 height 31
click at [717, 60] on div "EXIT COURSE" at bounding box center [541, 47] width 689 height 31
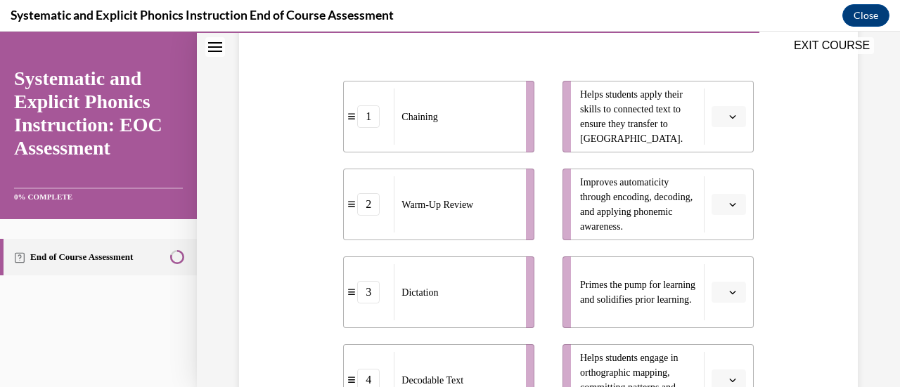
scroll to position [281, 0]
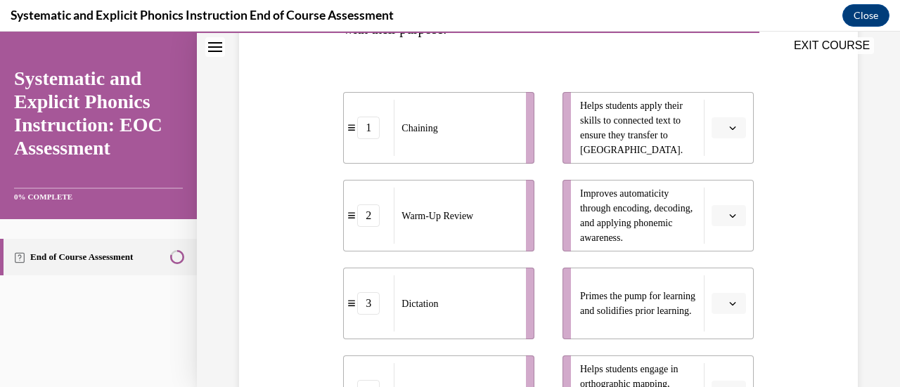
click at [728, 124] on button "button" at bounding box center [728, 127] width 34 height 21
click at [725, 269] on div "4" at bounding box center [717, 272] width 35 height 28
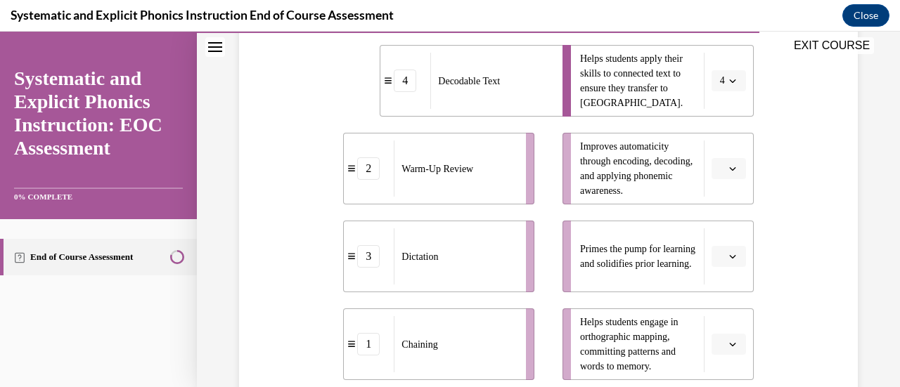
scroll to position [351, 0]
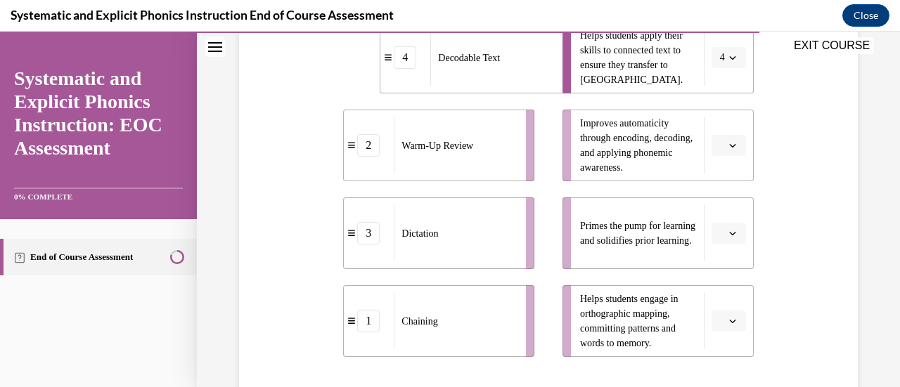
click at [728, 232] on button "button" at bounding box center [728, 233] width 34 height 21
click at [725, 143] on div "2" at bounding box center [717, 145] width 35 height 28
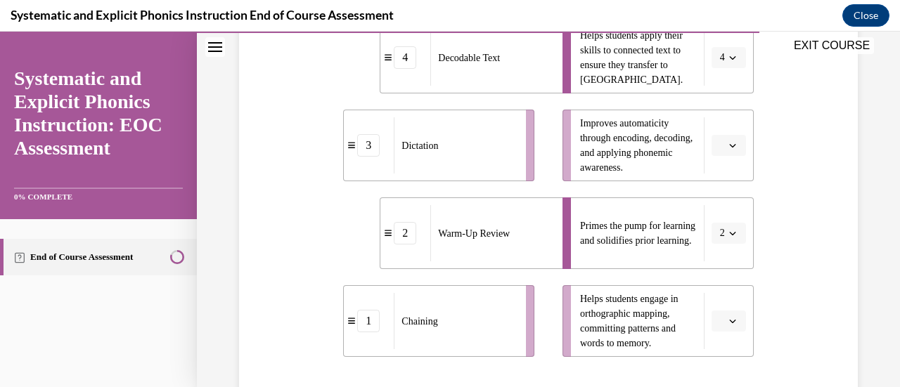
click at [729, 146] on icon "button" at bounding box center [732, 145] width 7 height 7
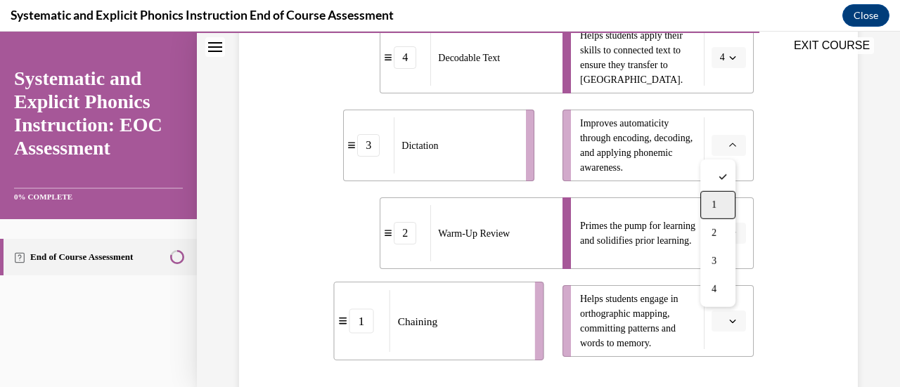
click at [723, 211] on div "1" at bounding box center [717, 205] width 35 height 28
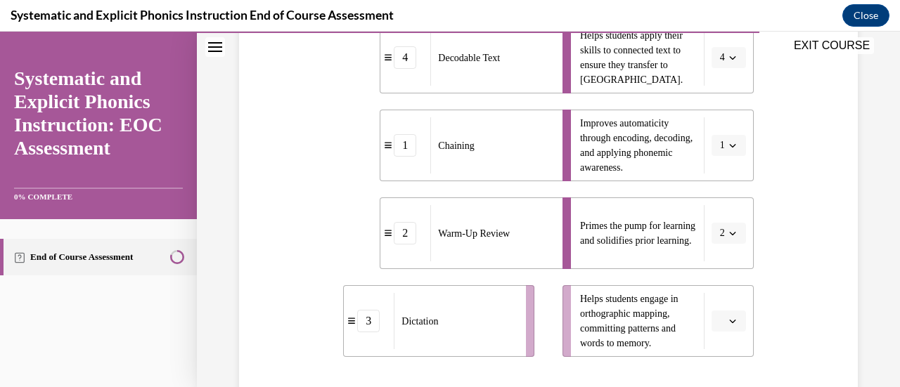
click at [729, 320] on icon "button" at bounding box center [732, 322] width 6 height 4
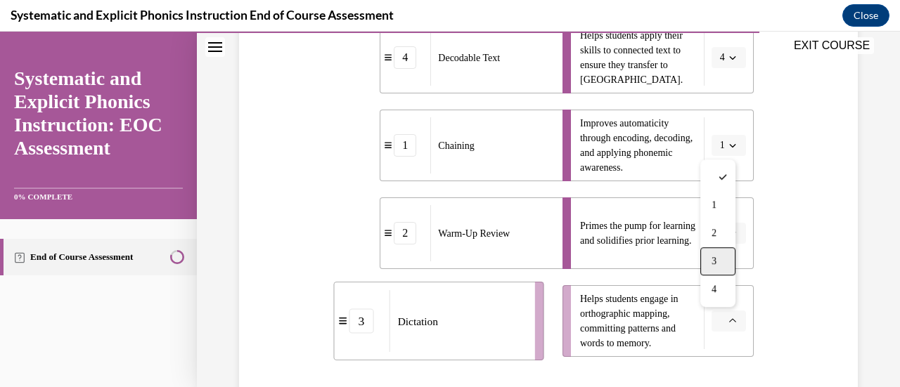
click at [718, 252] on div "3" at bounding box center [717, 261] width 35 height 28
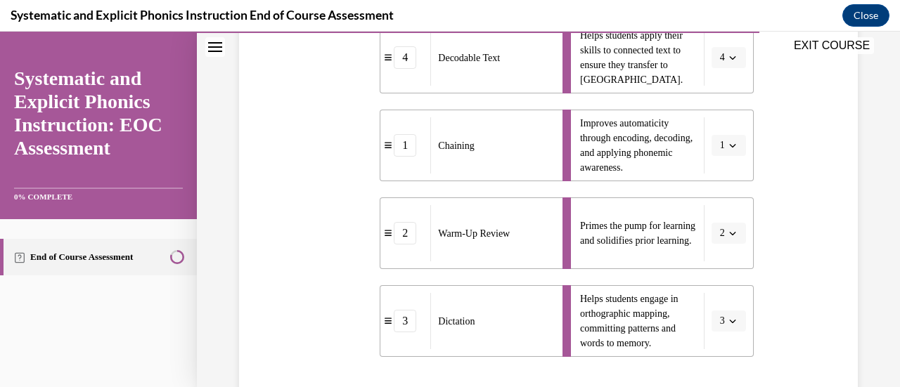
scroll to position [492, 0]
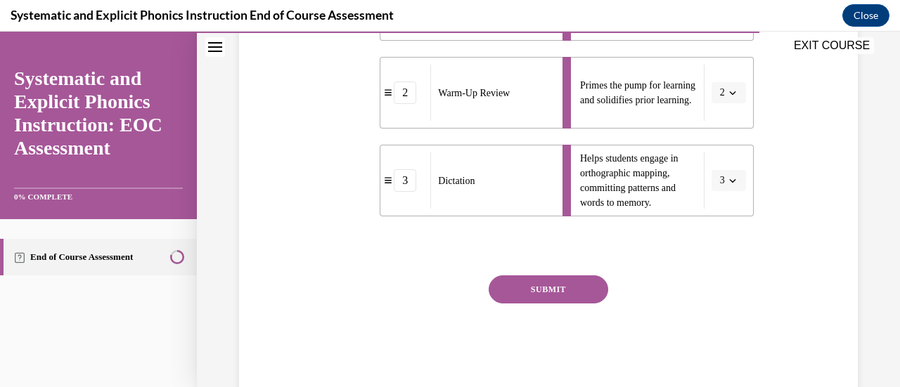
click at [553, 280] on button "SUBMIT" at bounding box center [549, 290] width 120 height 28
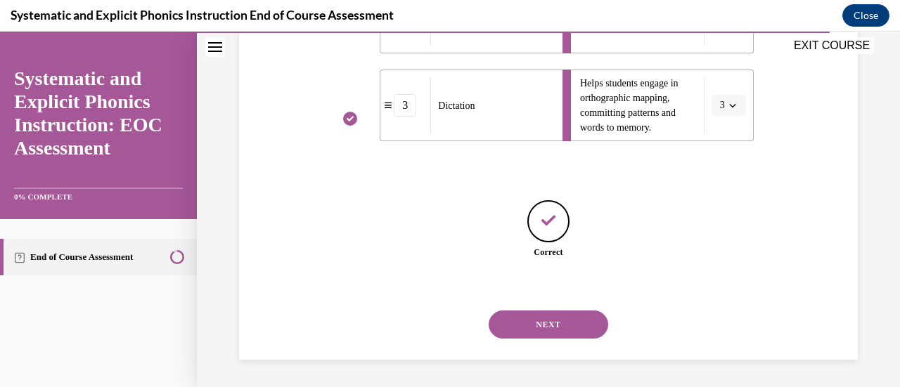
scroll to position [568, 0]
click at [566, 323] on button "NEXT" at bounding box center [549, 324] width 120 height 28
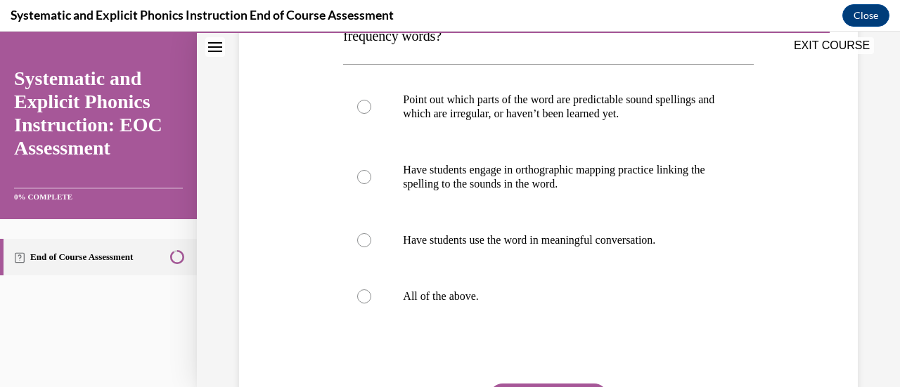
scroll to position [281, 0]
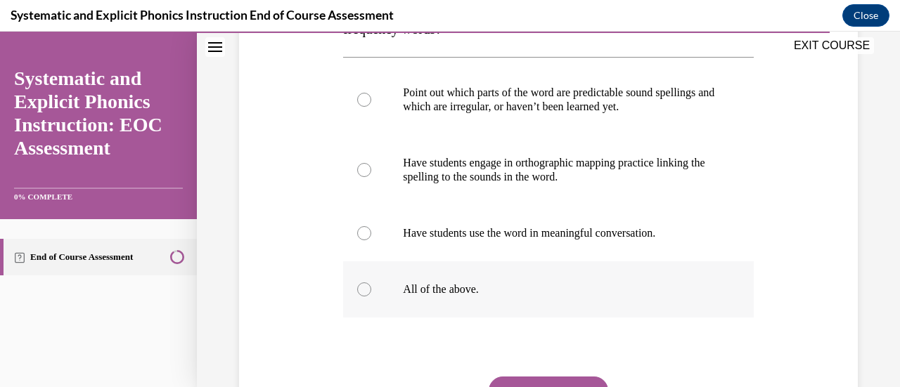
click at [360, 293] on div at bounding box center [364, 290] width 14 height 14
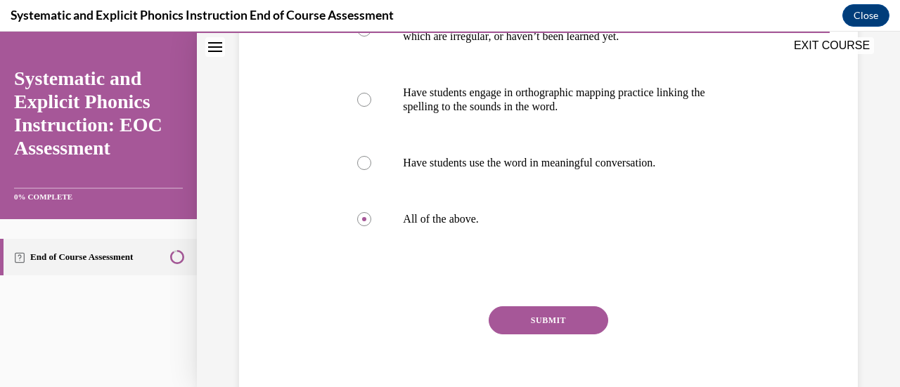
click at [570, 323] on button "SUBMIT" at bounding box center [549, 321] width 120 height 28
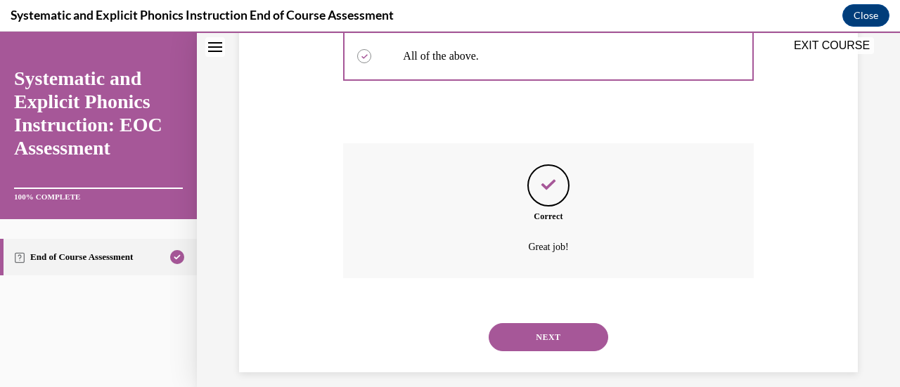
scroll to position [527, 0]
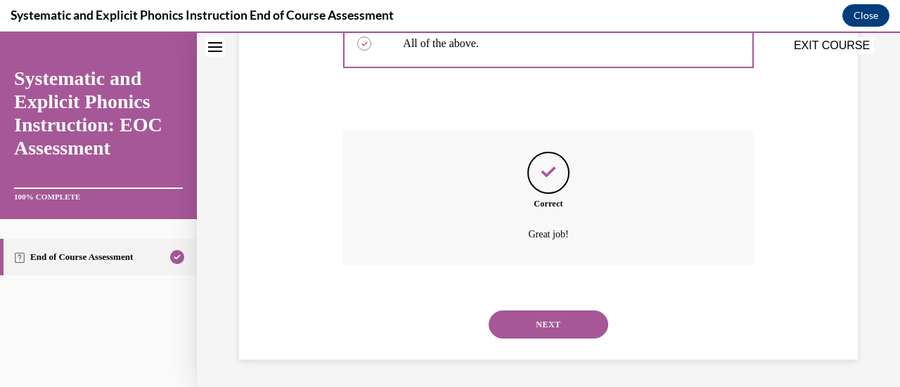
click at [555, 317] on button "NEXT" at bounding box center [549, 325] width 120 height 28
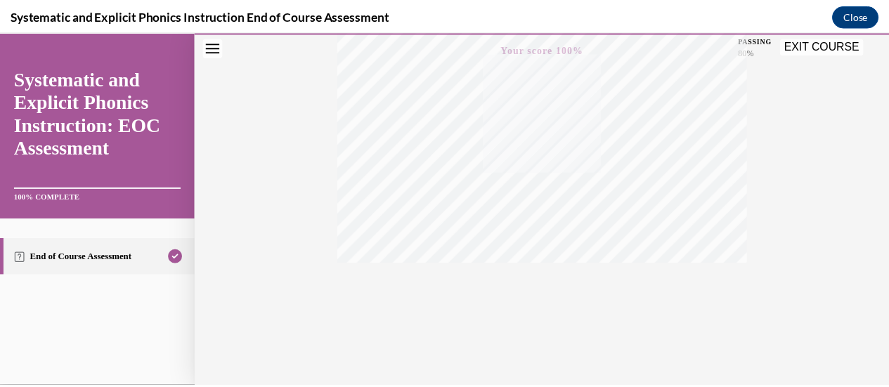
scroll to position [365, 0]
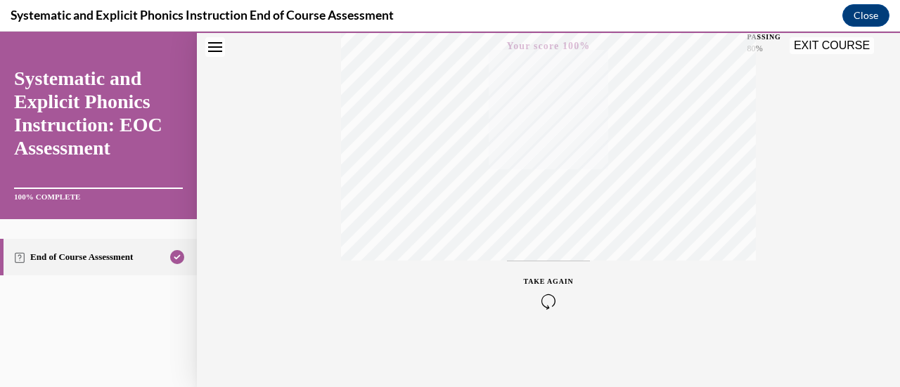
click at [849, 51] on button "EXIT COURSE" at bounding box center [831, 45] width 84 height 17
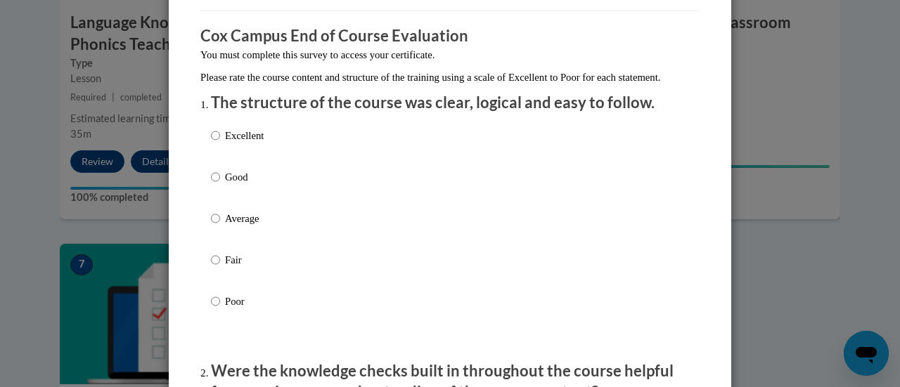
scroll to position [211, 0]
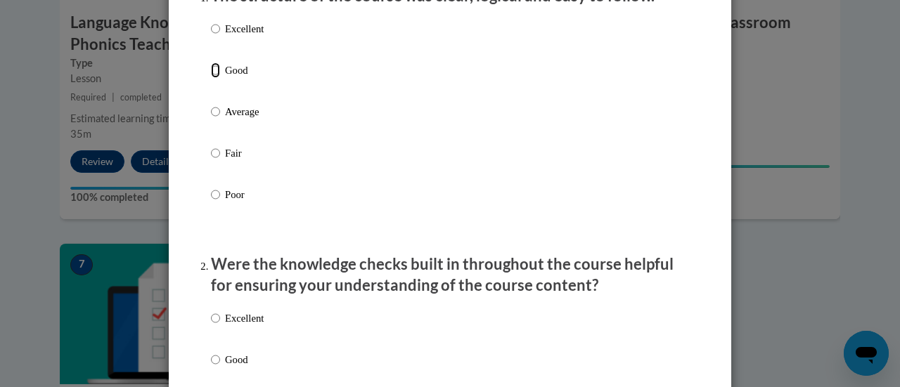
click at [211, 78] on input "Good" at bounding box center [215, 70] width 9 height 15
radio input "true"
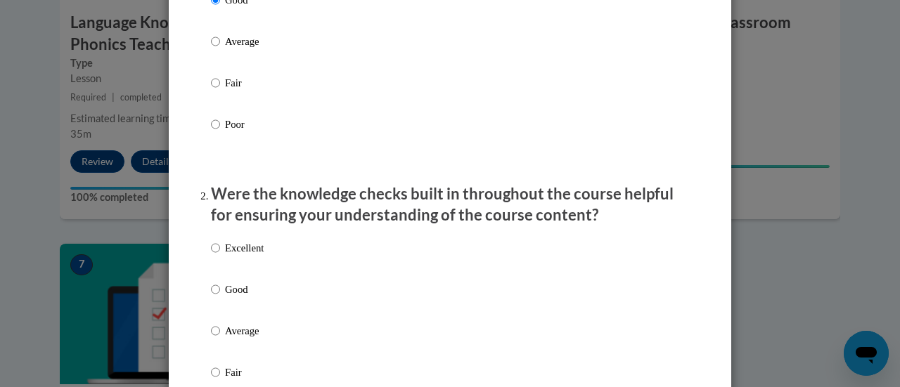
click at [215, 304] on label "Good" at bounding box center [237, 301] width 53 height 38
click at [215, 297] on input "Good" at bounding box center [215, 289] width 9 height 15
radio input "true"
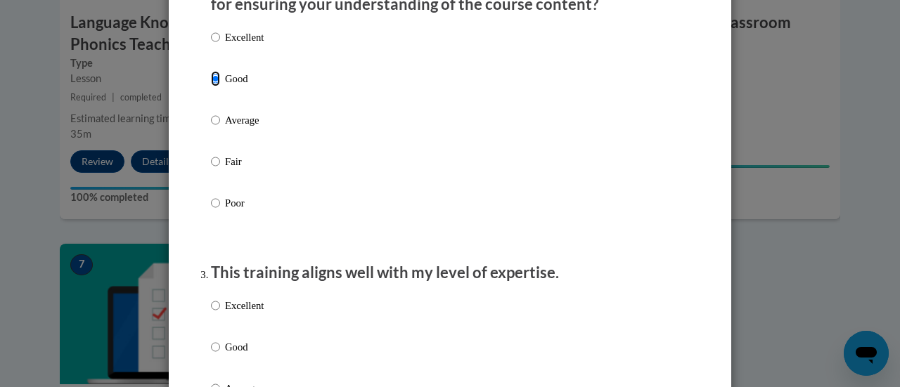
scroll to position [633, 0]
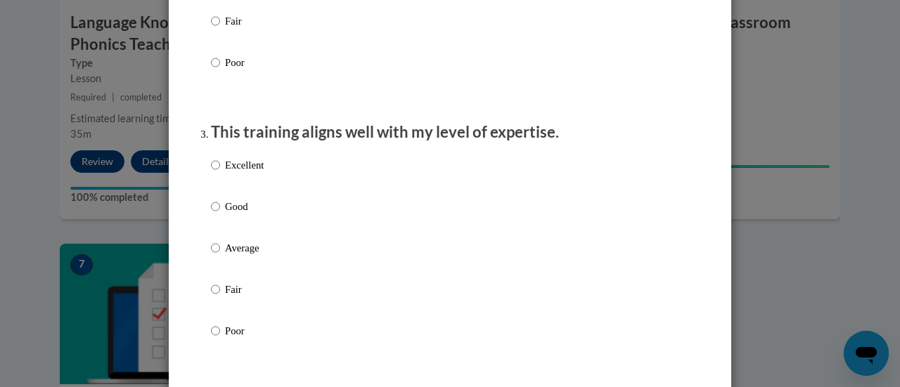
click at [211, 214] on input "Good" at bounding box center [215, 206] width 9 height 15
radio input "true"
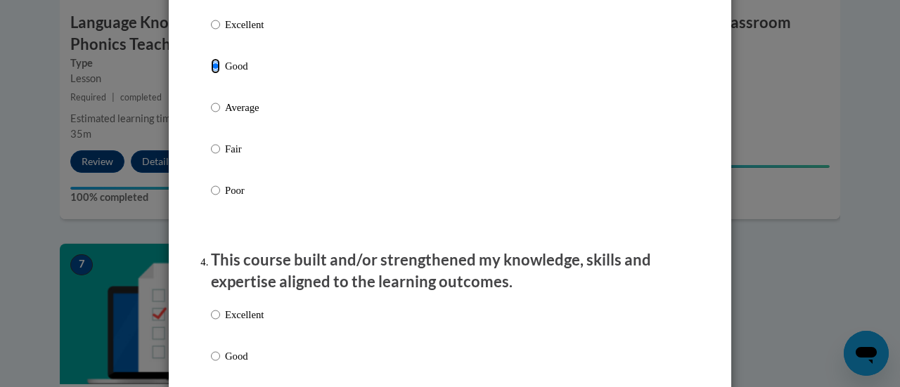
scroll to position [984, 0]
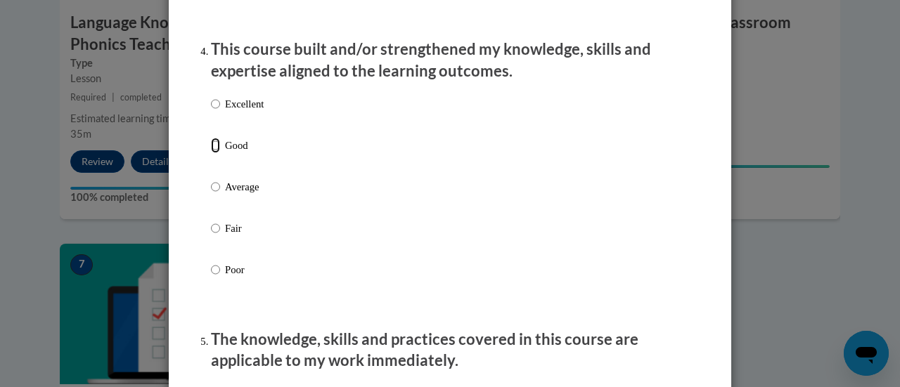
click at [211, 153] on input "Good" at bounding box center [215, 145] width 9 height 15
radio input "true"
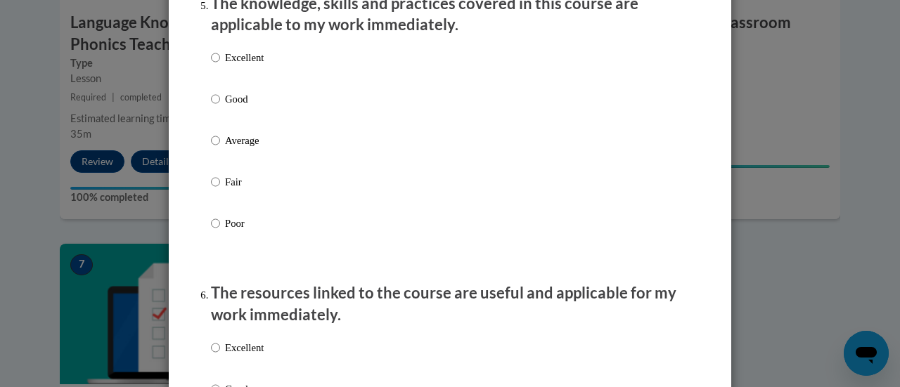
scroll to position [1406, 0]
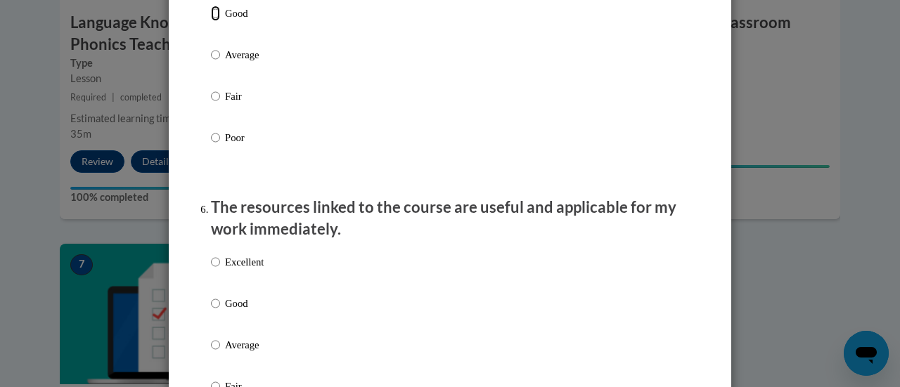
click at [211, 21] on input "Good" at bounding box center [215, 13] width 9 height 15
radio input "true"
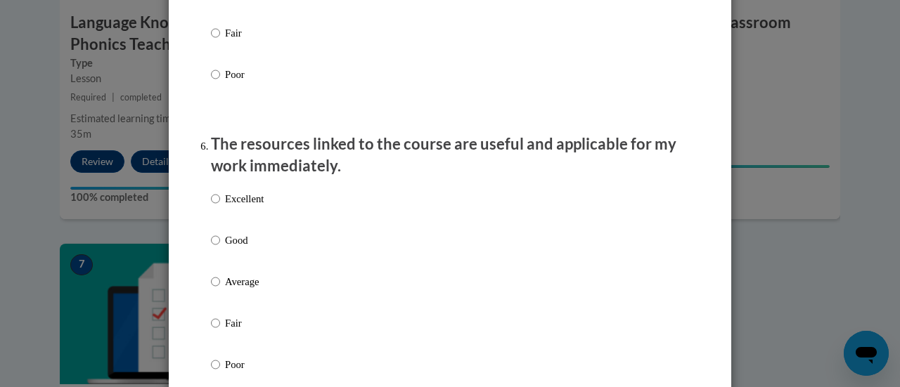
scroll to position [1476, 0]
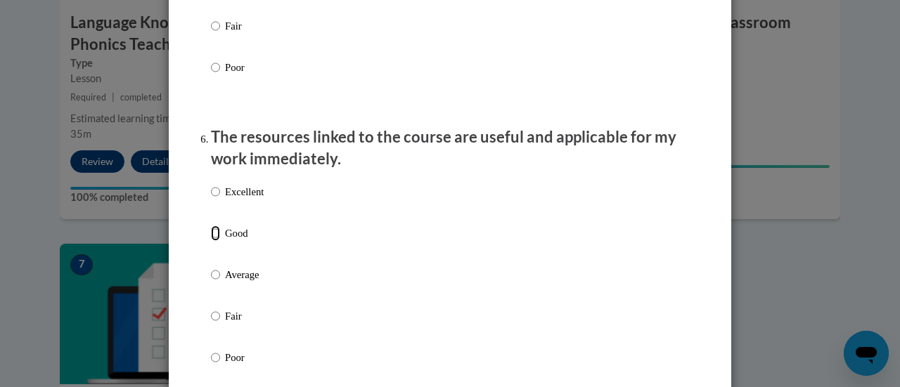
click at [211, 241] on input "Good" at bounding box center [215, 233] width 9 height 15
radio input "true"
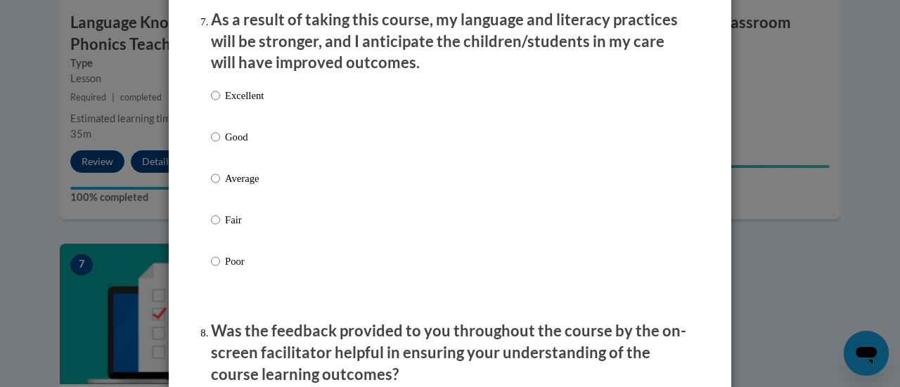
scroll to position [1898, 0]
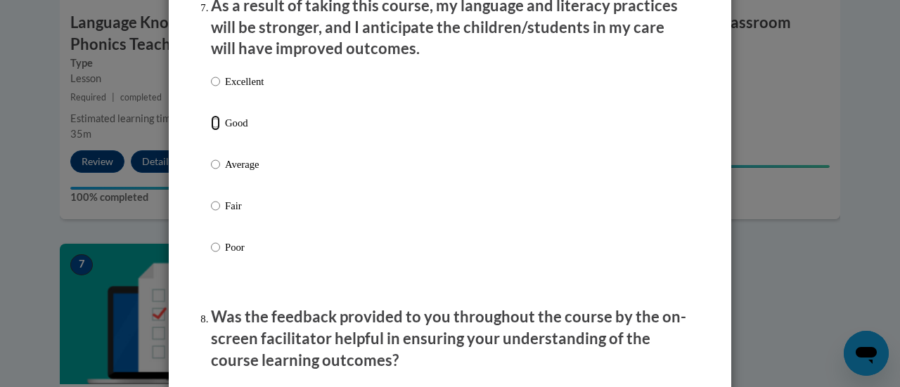
click at [211, 131] on input "Good" at bounding box center [215, 122] width 9 height 15
radio input "true"
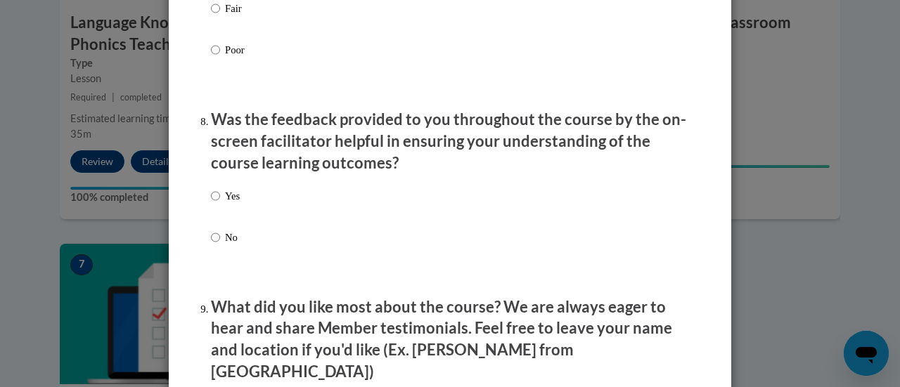
scroll to position [2109, 0]
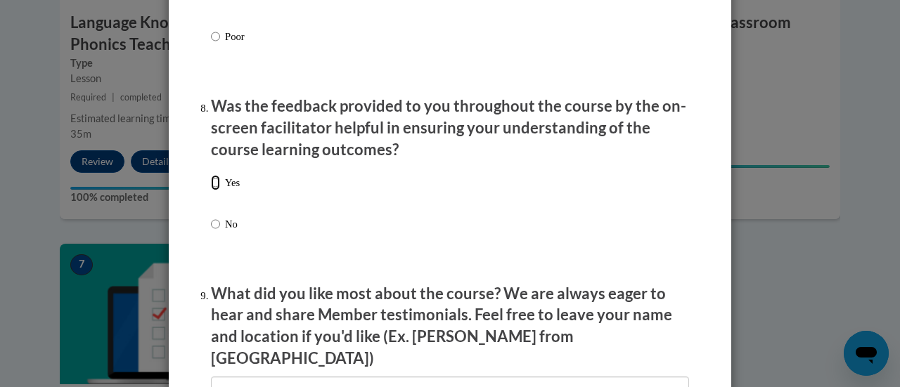
click at [212, 191] on input "Yes" at bounding box center [215, 182] width 9 height 15
radio input "true"
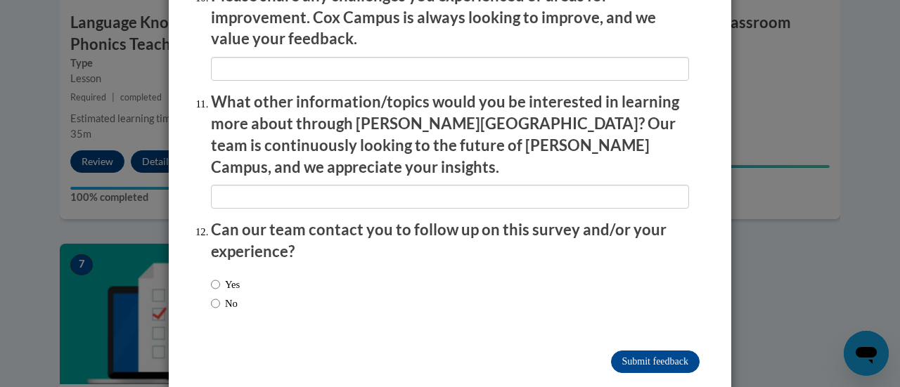
scroll to position [2536, 0]
click at [211, 295] on input "No" at bounding box center [215, 302] width 9 height 15
radio input "true"
click at [662, 350] on input "Submit feedback" at bounding box center [655, 361] width 89 height 22
